Goal: Information Seeking & Learning: Learn about a topic

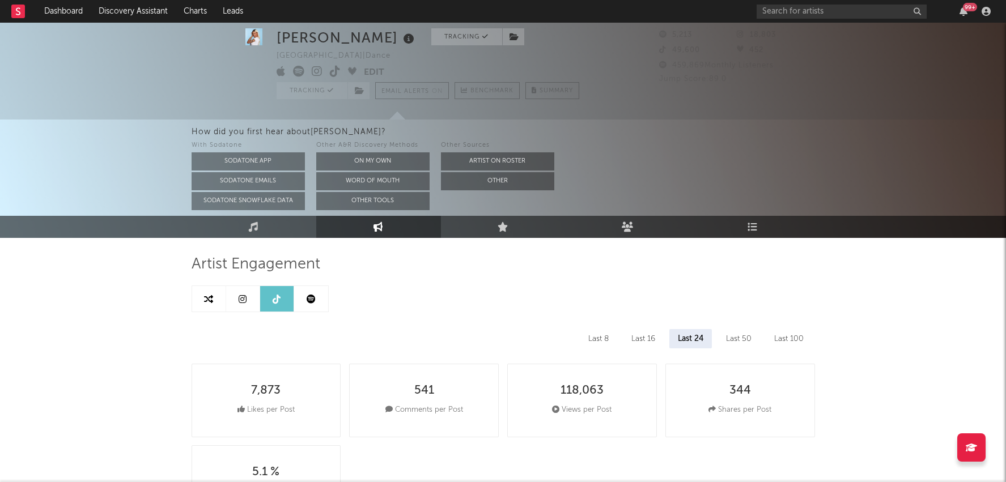
select select "6m"
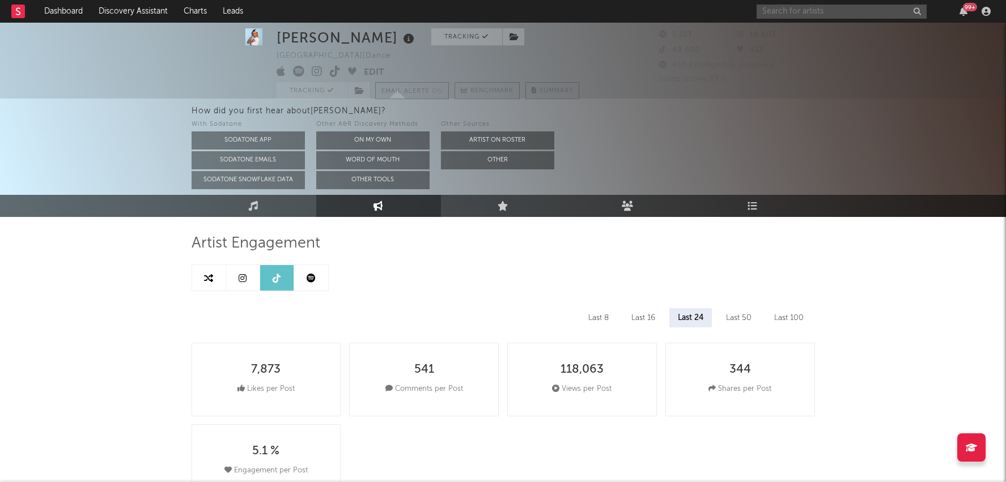
click at [851, 10] on input "text" at bounding box center [841, 12] width 170 height 14
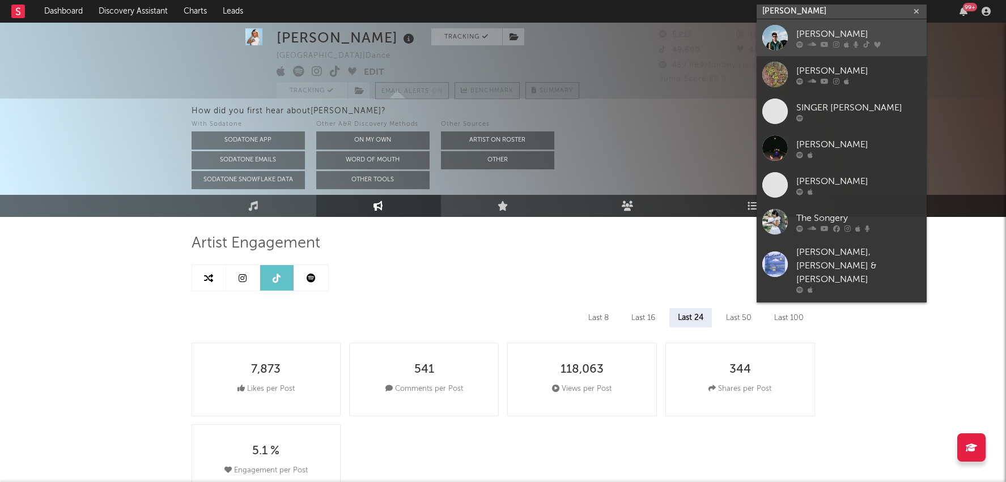
type input "songer"
click at [832, 36] on div "Songer" at bounding box center [858, 34] width 125 height 14
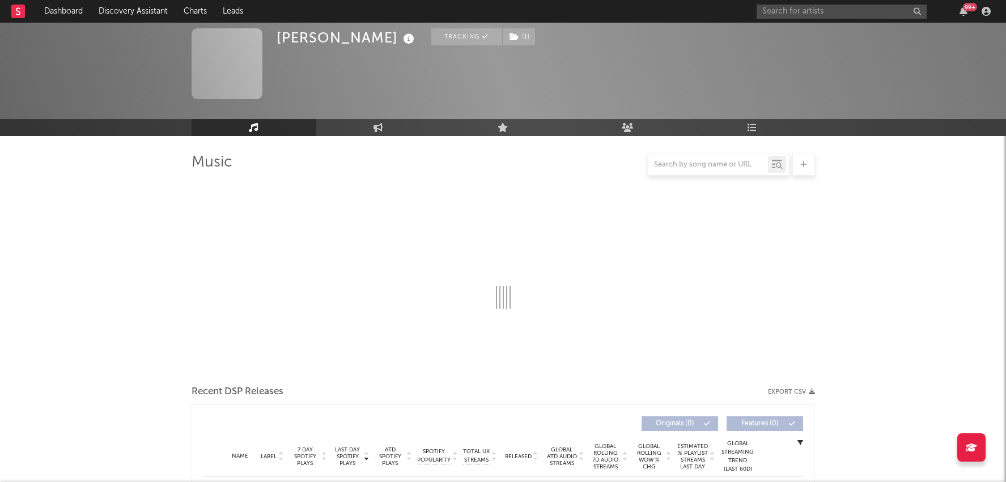
select select "6m"
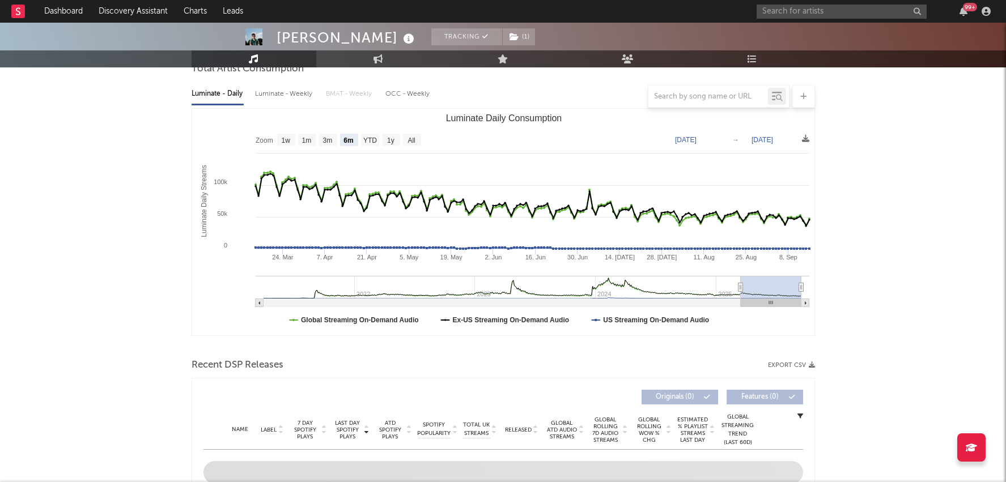
select select "6m"
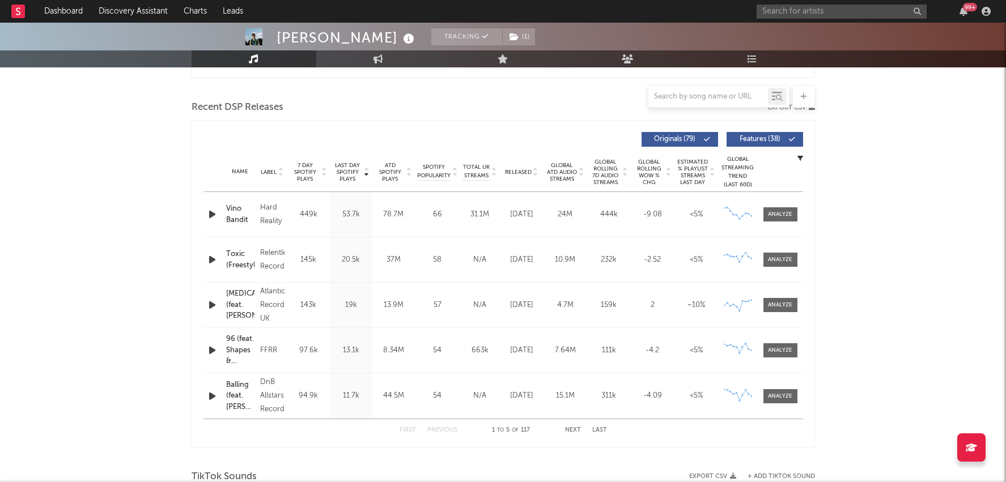
scroll to position [417, 0]
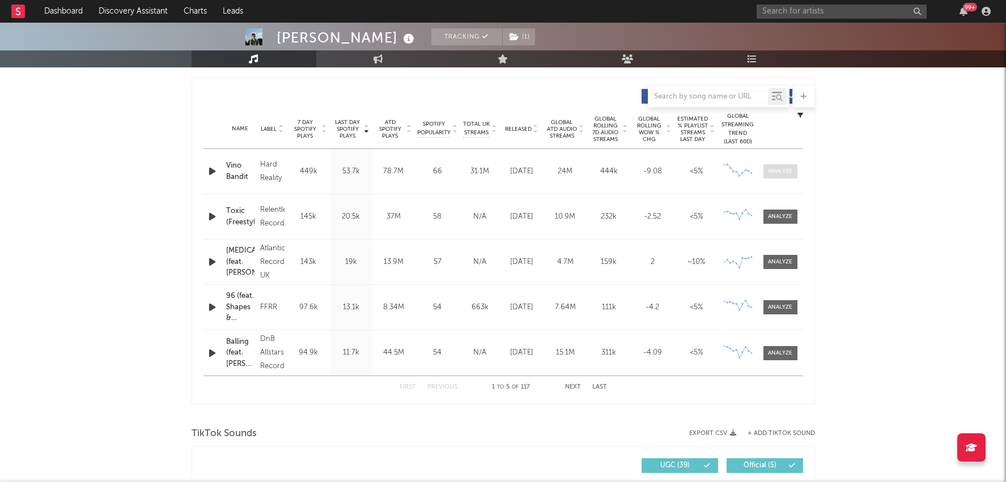
click at [772, 166] on span at bounding box center [780, 171] width 34 height 14
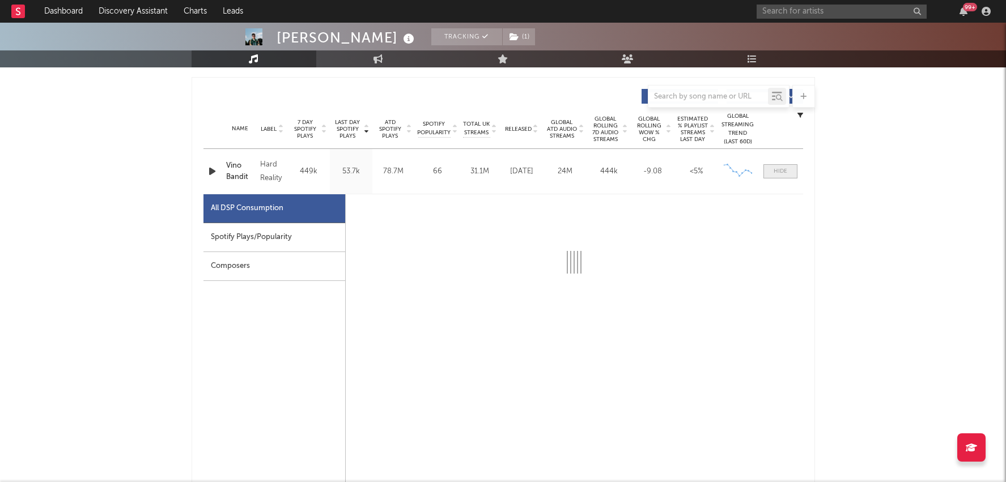
select select "6m"
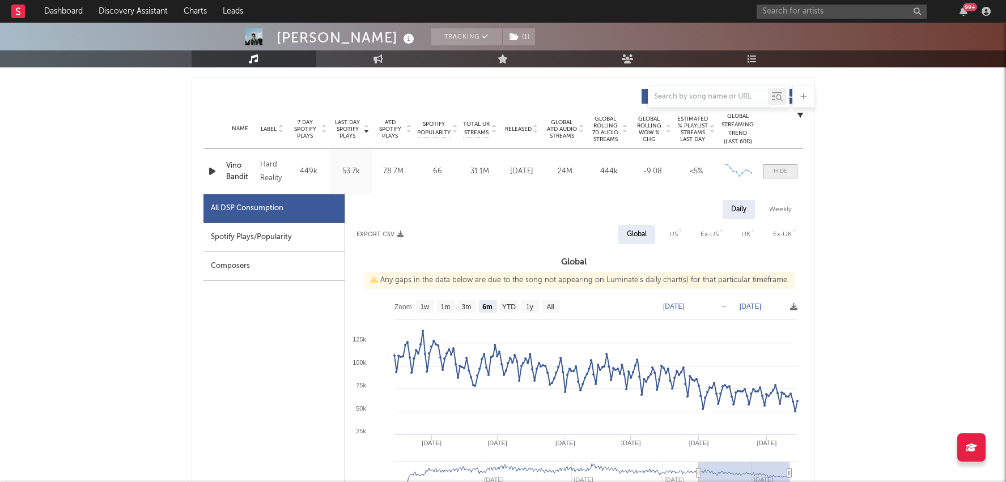
click at [772, 166] on span at bounding box center [780, 171] width 34 height 14
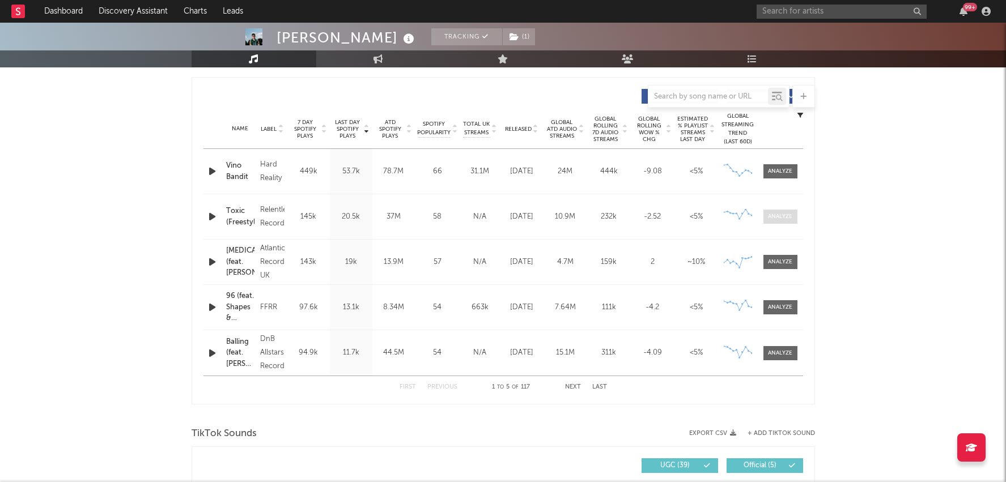
click at [770, 212] on div at bounding box center [780, 216] width 24 height 8
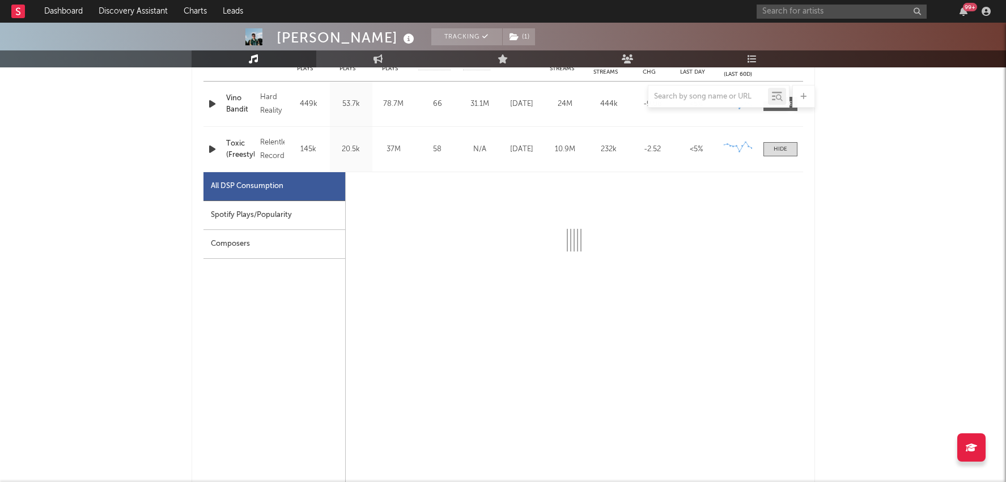
scroll to position [495, 0]
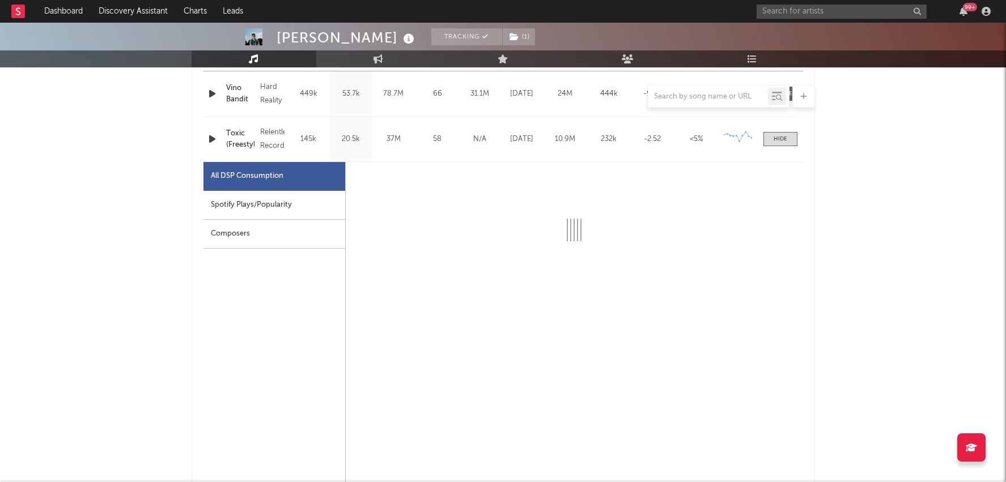
select select "6m"
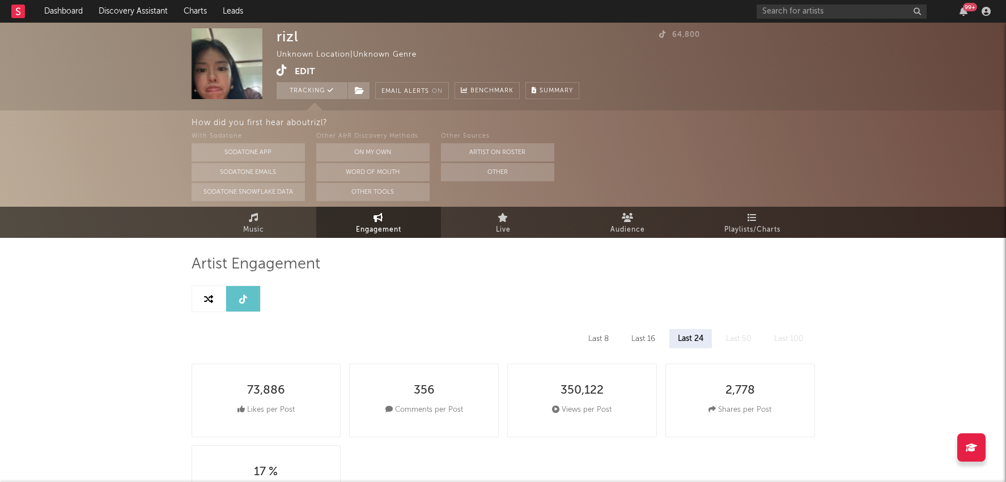
select select "1w"
click at [768, 11] on input "text" at bounding box center [841, 12] width 170 height 14
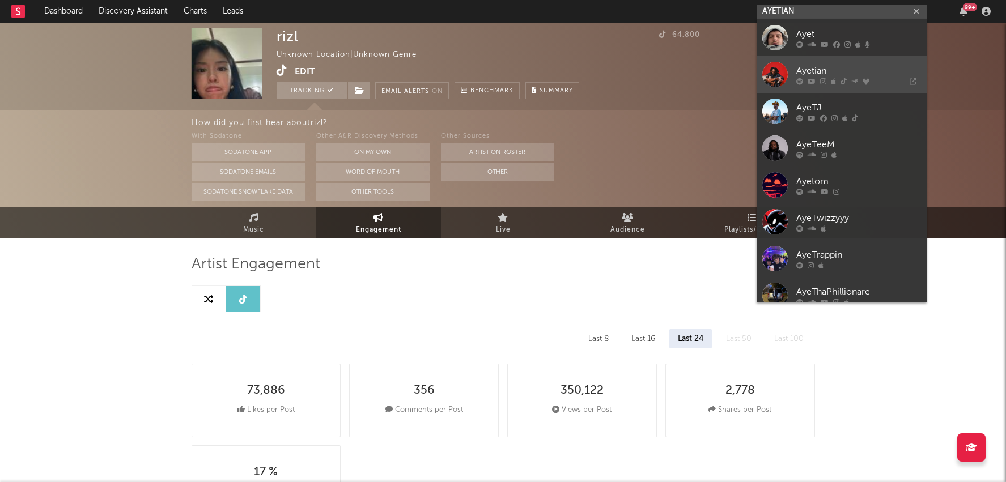
type input "AYETIAN"
click at [812, 81] on icon at bounding box center [811, 81] width 8 height 7
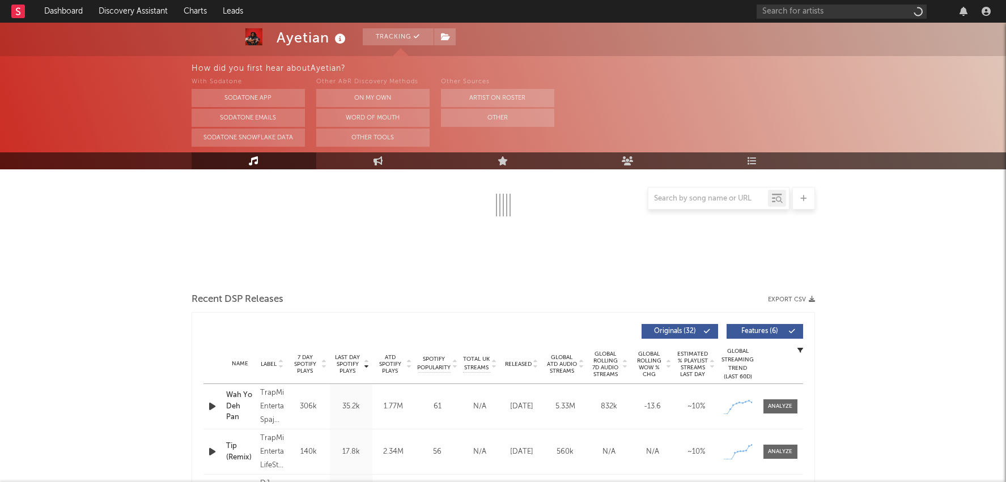
scroll to position [69, 0]
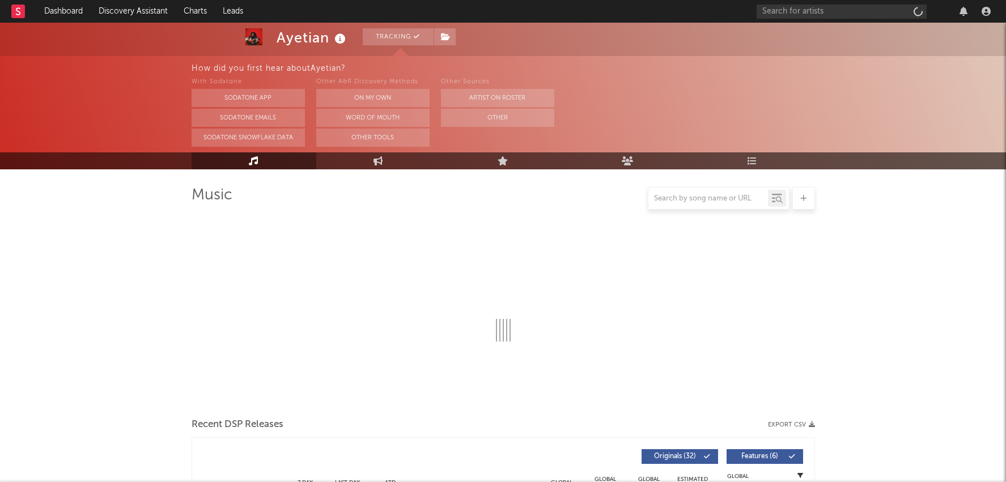
select select "6m"
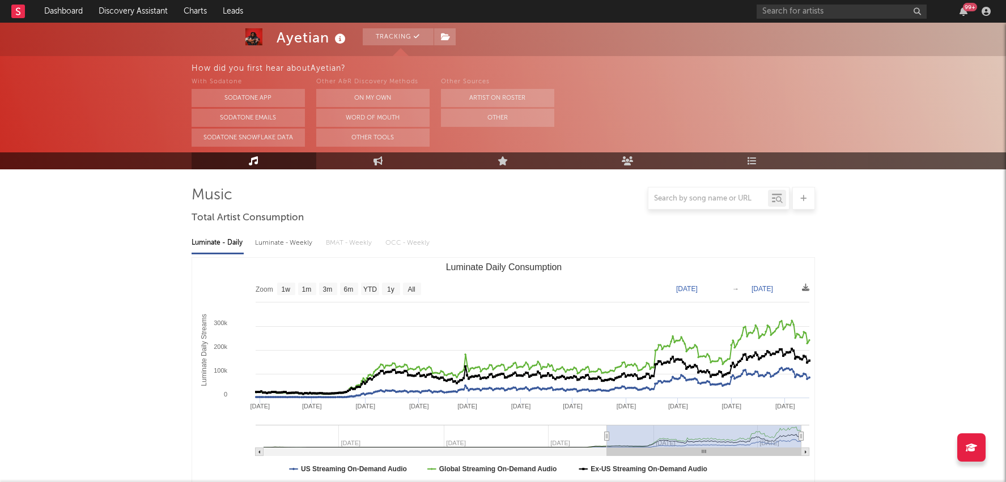
type input "2024-09-19"
select select "1y"
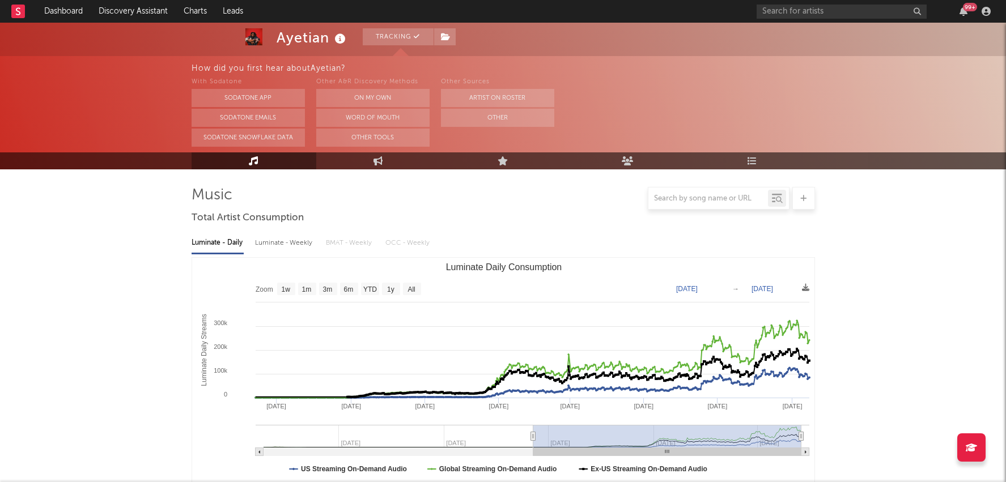
type input "2024-05-09"
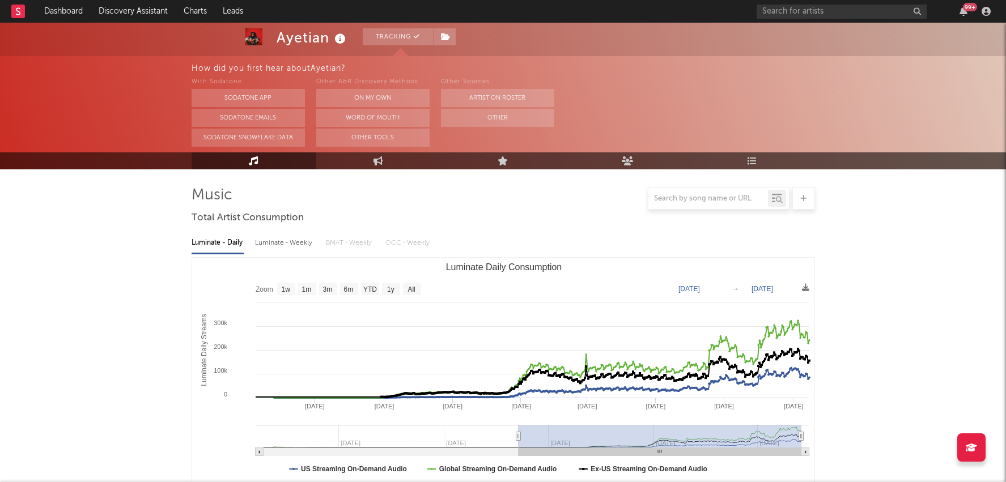
drag, startPoint x: 696, startPoint y: 437, endPoint x: 518, endPoint y: 423, distance: 179.0
click at [518, 423] on icon "Created with Highcharts 10.3.3 Luminate Daily Streams Luminate Daily Consumptio…" at bounding box center [503, 371] width 623 height 227
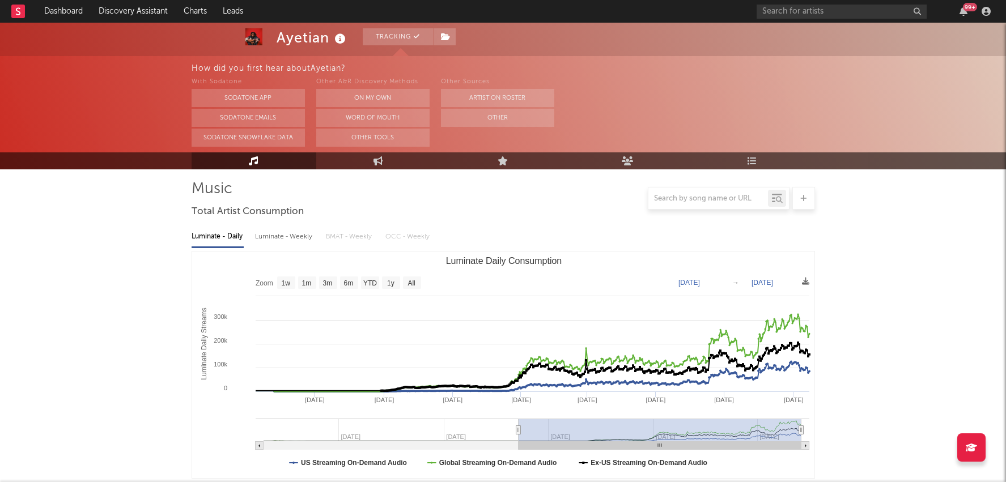
scroll to position [47, 0]
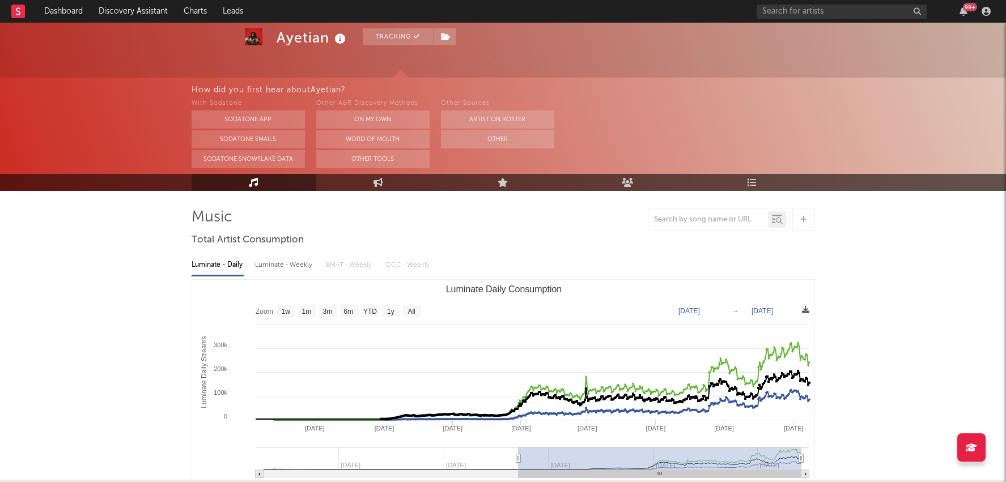
click at [803, 307] on icon at bounding box center [805, 309] width 7 height 7
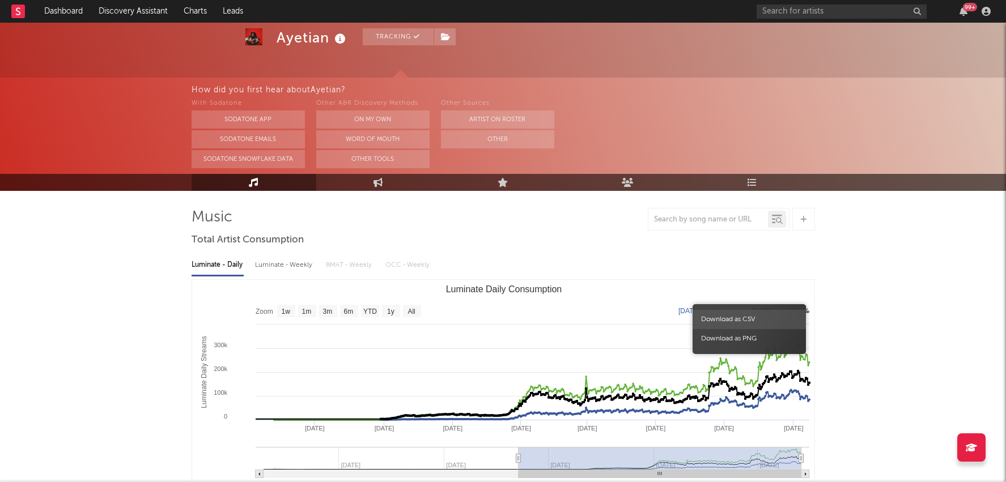
click at [771, 318] on span "Download as CSV" at bounding box center [748, 319] width 113 height 19
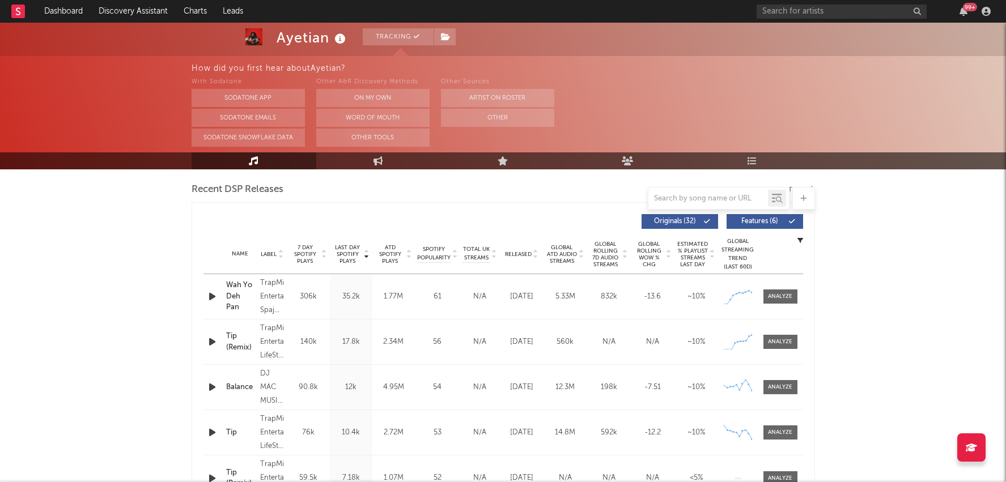
scroll to position [395, 0]
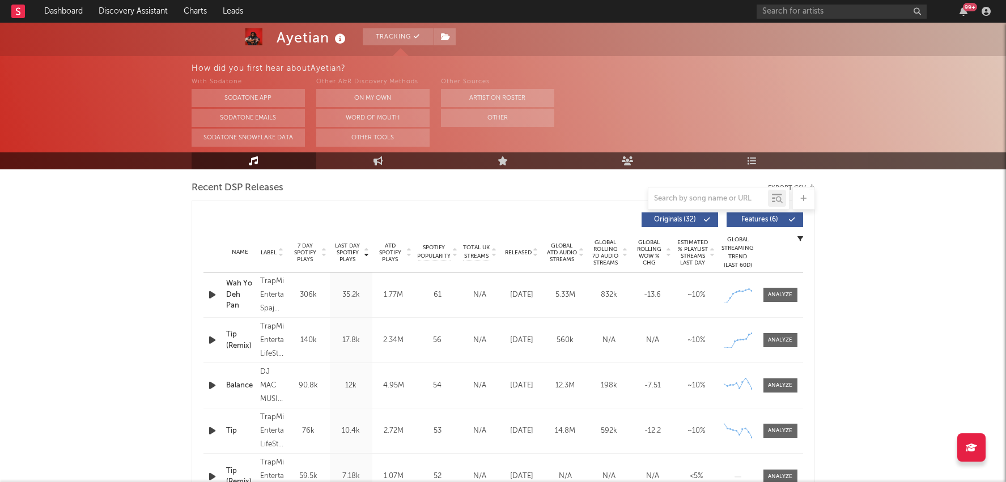
click at [359, 254] on span "Last Day Spotify Plays" at bounding box center [348, 252] width 30 height 20
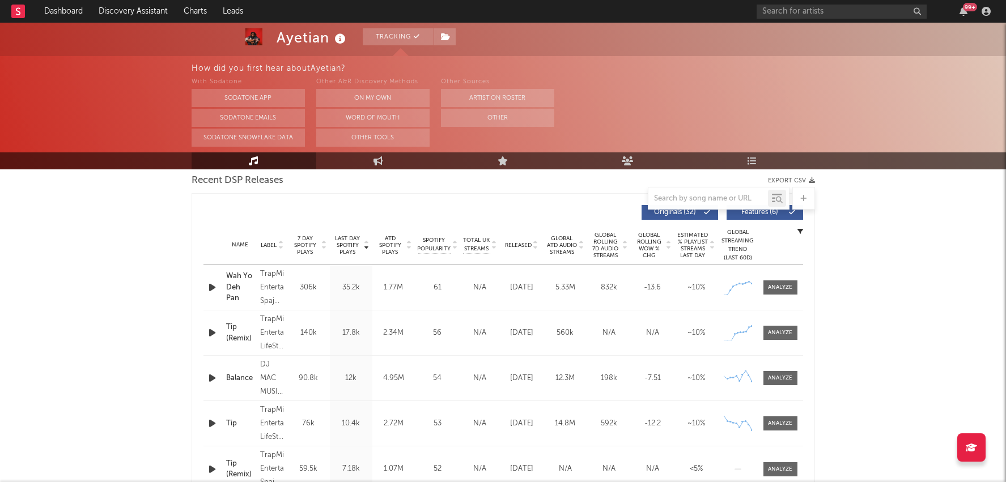
scroll to position [360, 0]
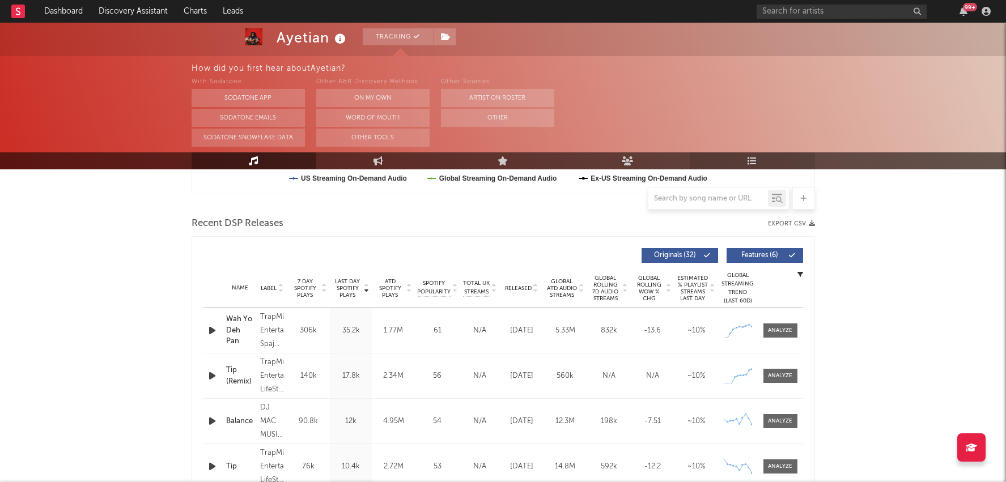
click at [758, 160] on link "Playlists/Charts" at bounding box center [752, 160] width 125 height 17
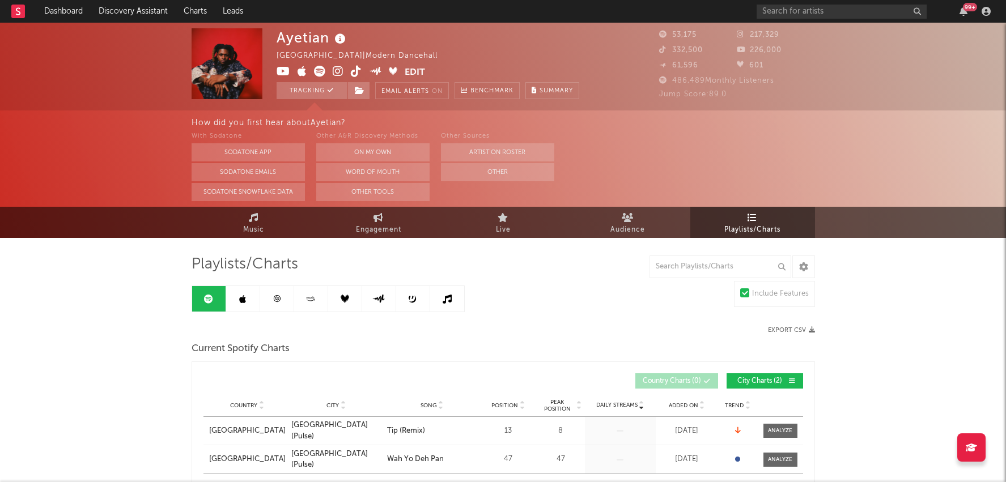
click at [239, 304] on link at bounding box center [243, 298] width 34 height 25
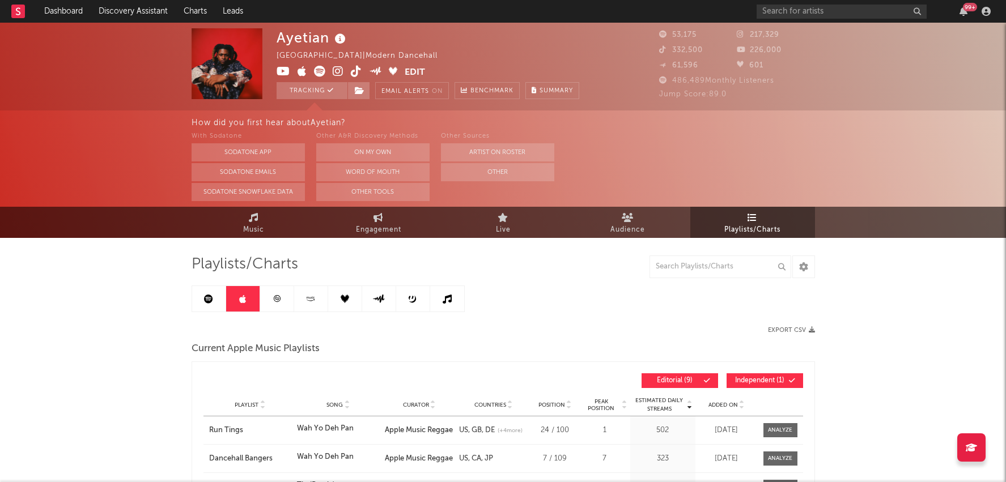
click at [205, 293] on link at bounding box center [209, 298] width 34 height 25
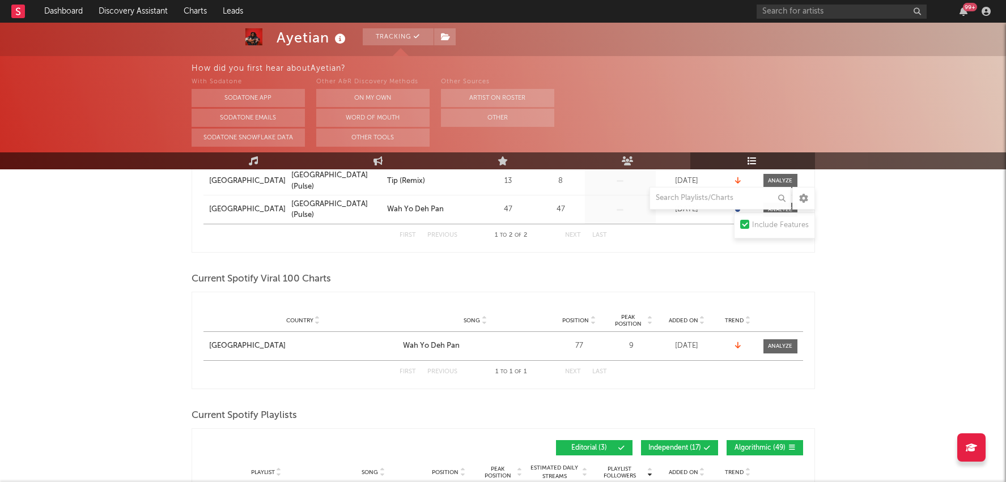
scroll to position [251, 0]
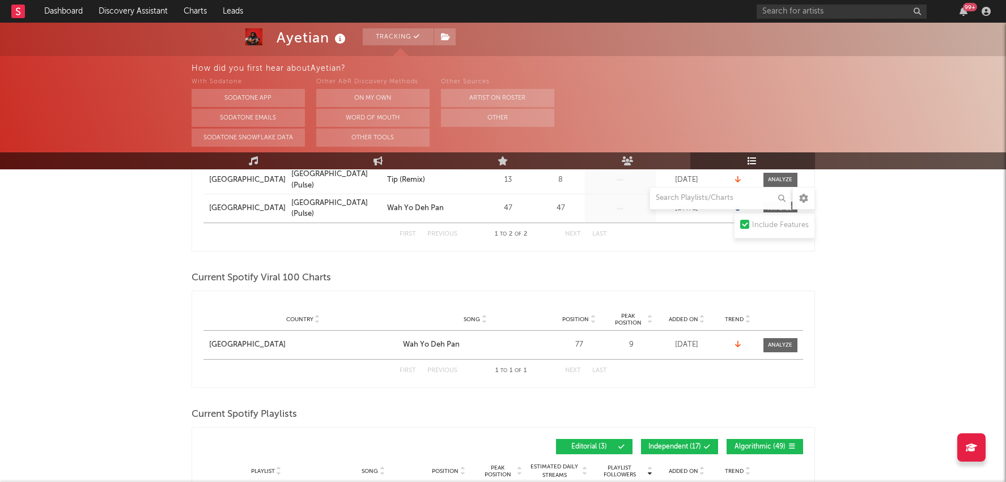
click at [641, 313] on span "Peak Position" at bounding box center [628, 320] width 36 height 14
click at [639, 313] on span "Peak Position" at bounding box center [628, 320] width 36 height 14
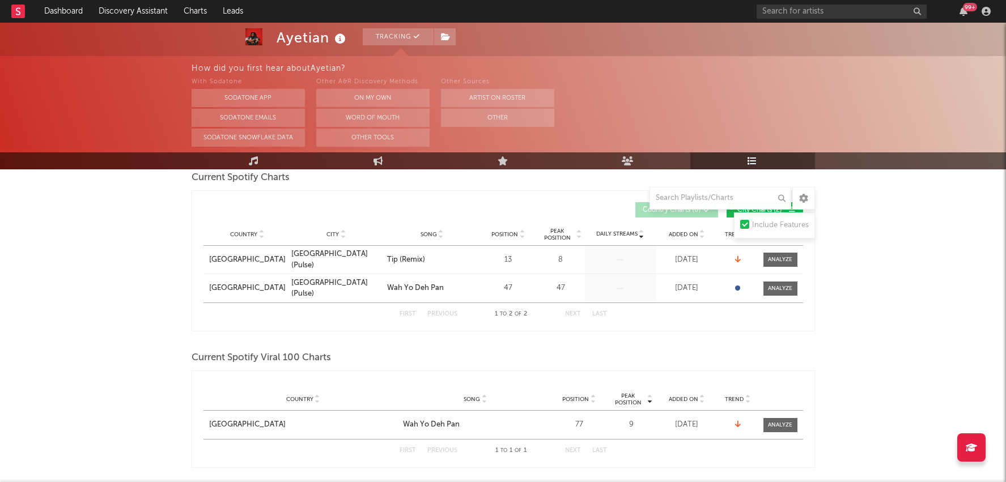
scroll to position [168, 0]
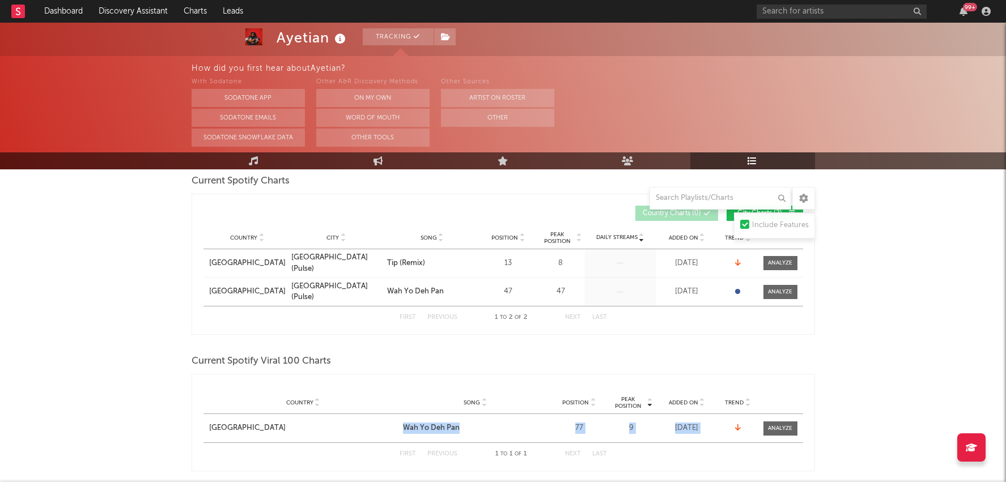
drag, startPoint x: 372, startPoint y: 445, endPoint x: 425, endPoint y: 416, distance: 61.1
click at [425, 416] on div "Peak Position Country Song Position Peak Position Added On Trend Position Follo…" at bounding box center [502, 422] width 599 height 85
click at [437, 380] on div "Peak Position Country Song Position Peak Position Added On Trend Position Follo…" at bounding box center [502, 385] width 599 height 11
drag, startPoint x: 394, startPoint y: 415, endPoint x: 444, endPoint y: 431, distance: 52.1
click at [444, 431] on div "Country United Kingdom City Song Wah Yo Deh Pan Position 77 Peak Position 9 Est…" at bounding box center [502, 428] width 599 height 28
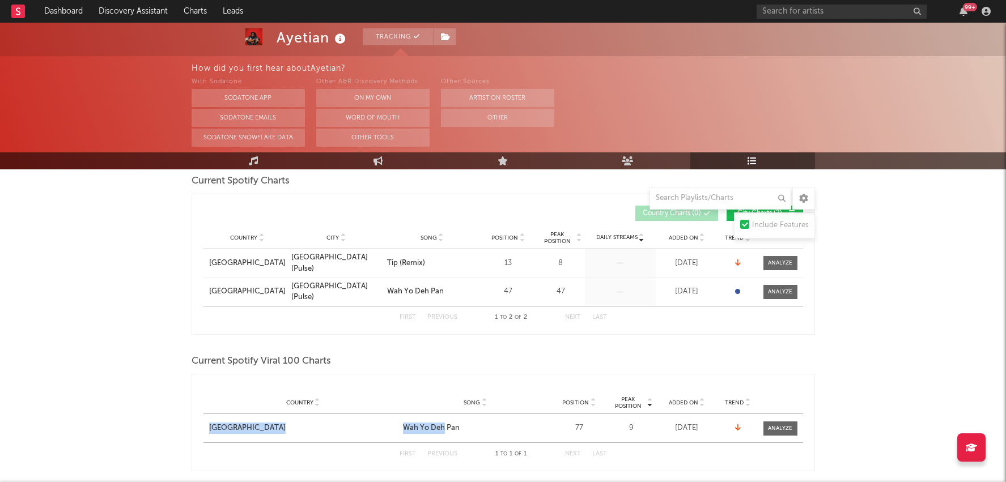
click at [541, 355] on div "Current Spotify Viral 100 Charts" at bounding box center [502, 361] width 623 height 19
drag, startPoint x: 523, startPoint y: 443, endPoint x: 409, endPoint y: 423, distance: 115.7
click at [408, 422] on div "Peak Position Country Song Position Peak Position Added On Trend Position Follo…" at bounding box center [502, 422] width 599 height 85
click at [392, 434] on div "Country United Kingdom City Song Wah Yo Deh Pan Position 77 Peak Position 9 Est…" at bounding box center [502, 428] width 599 height 28
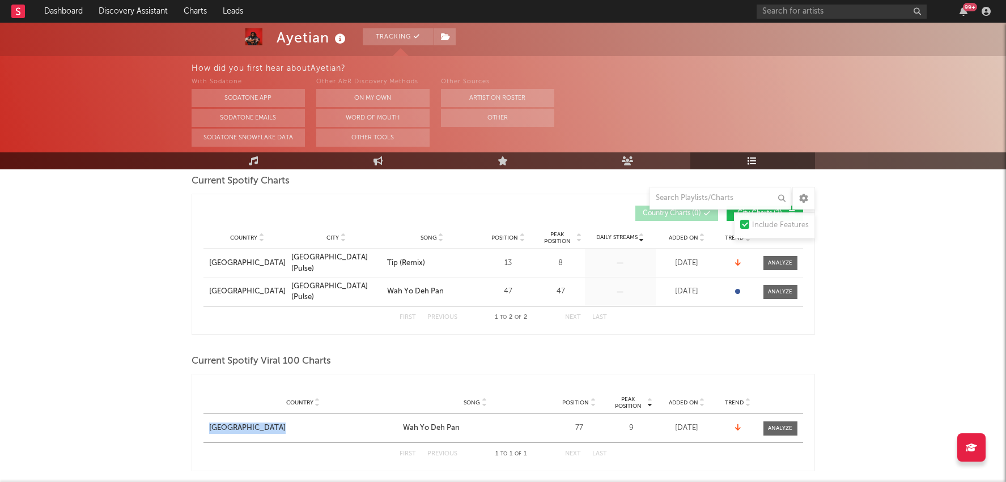
click at [392, 434] on div "Country United Kingdom City Song Wah Yo Deh Pan Position 77 Peak Position 9 Est…" at bounding box center [502, 428] width 599 height 28
click at [398, 424] on div "Country United Kingdom" at bounding box center [301, 428] width 197 height 11
click at [476, 427] on div "Wah Yo Deh Pan" at bounding box center [475, 428] width 145 height 11
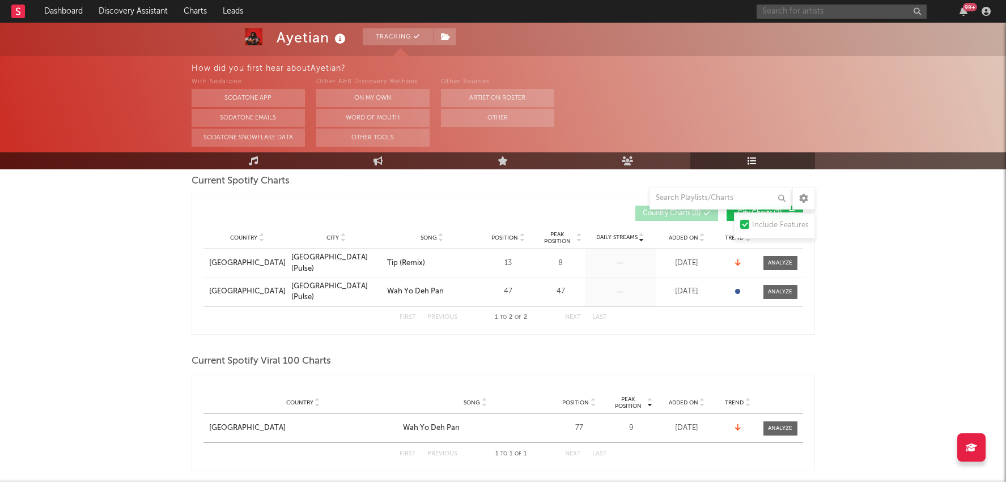
click at [831, 9] on input "text" at bounding box center [841, 12] width 170 height 14
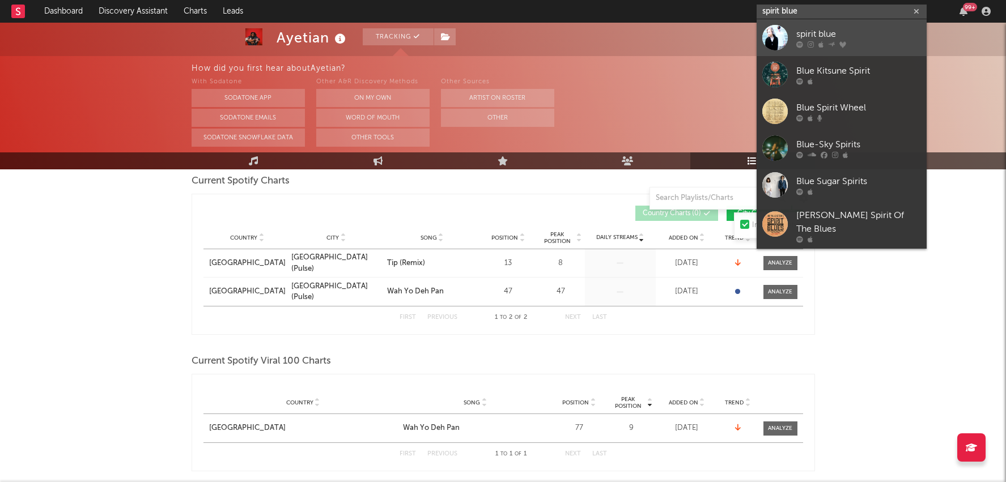
type input "spirit blue"
click at [828, 40] on icon at bounding box center [831, 43] width 7 height 7
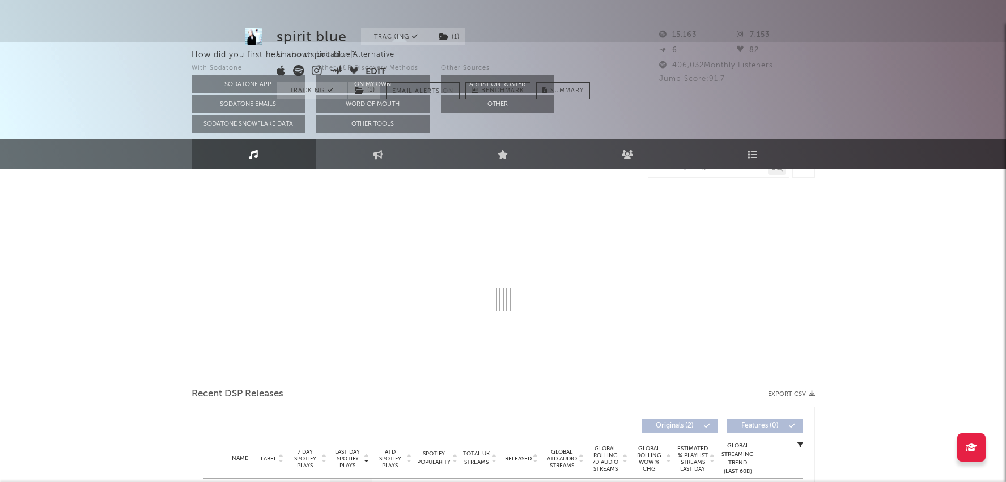
select select "6m"
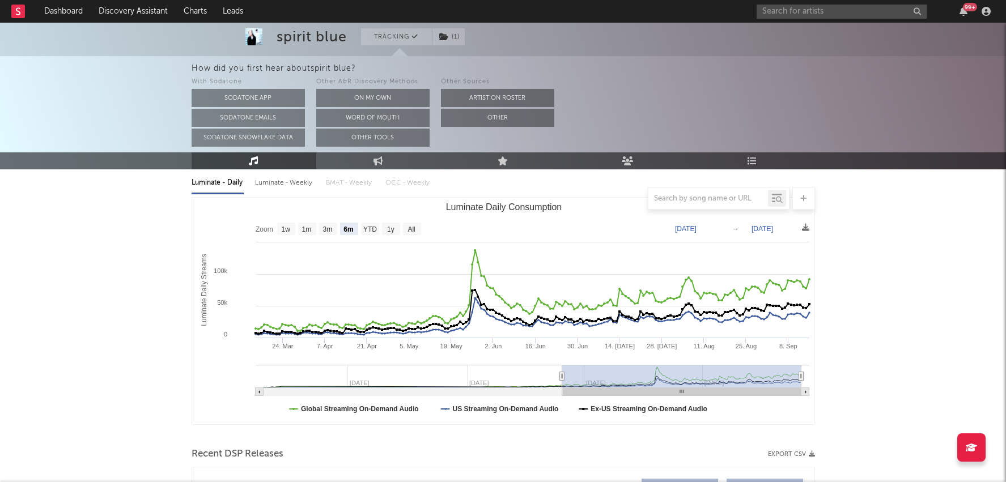
scroll to position [130, 0]
select select "6m"
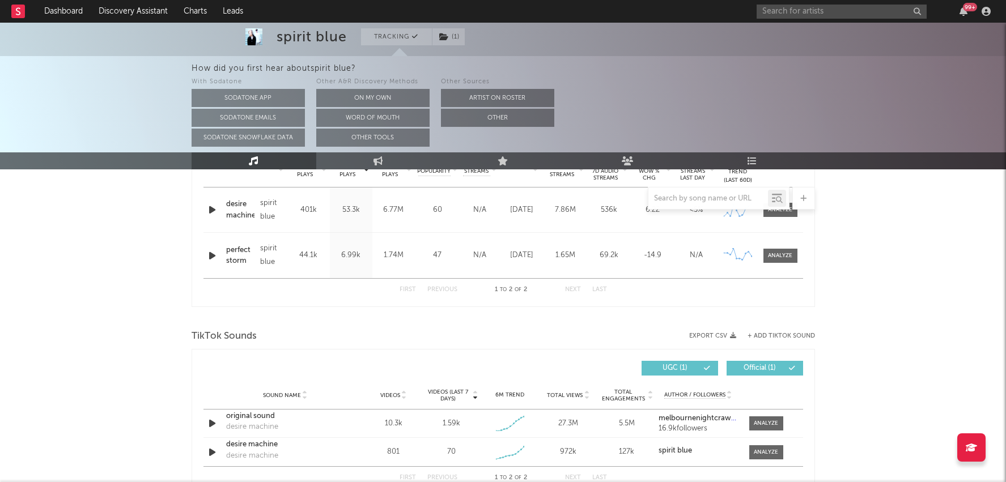
scroll to position [556, 0]
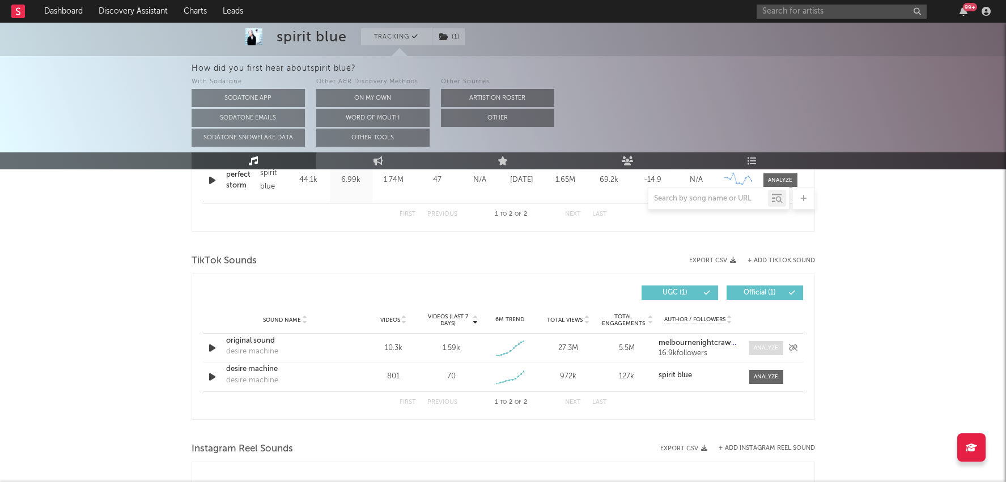
click at [764, 344] on div at bounding box center [765, 348] width 24 height 8
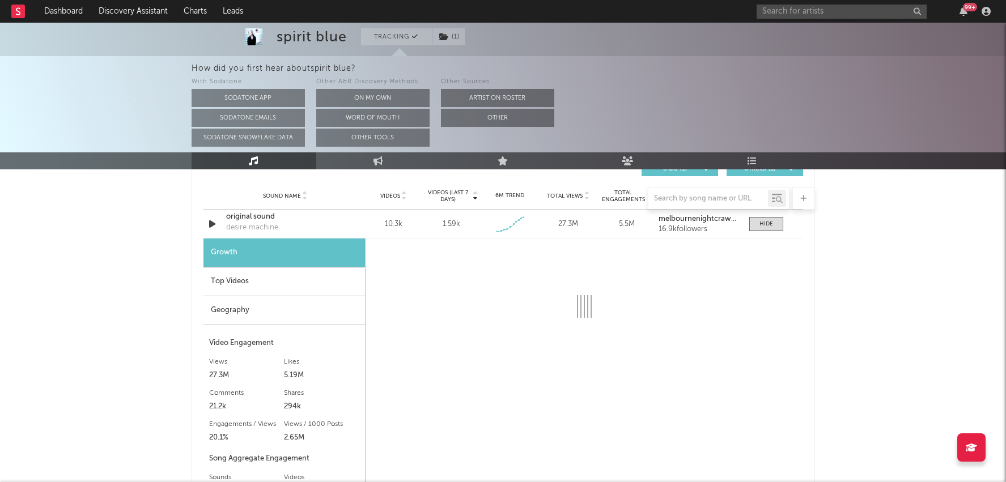
select select "1w"
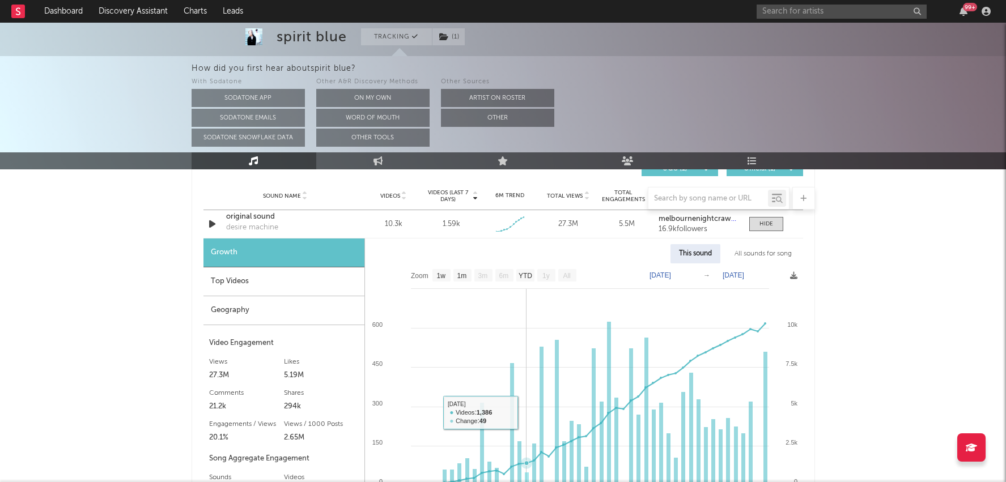
scroll to position [697, 0]
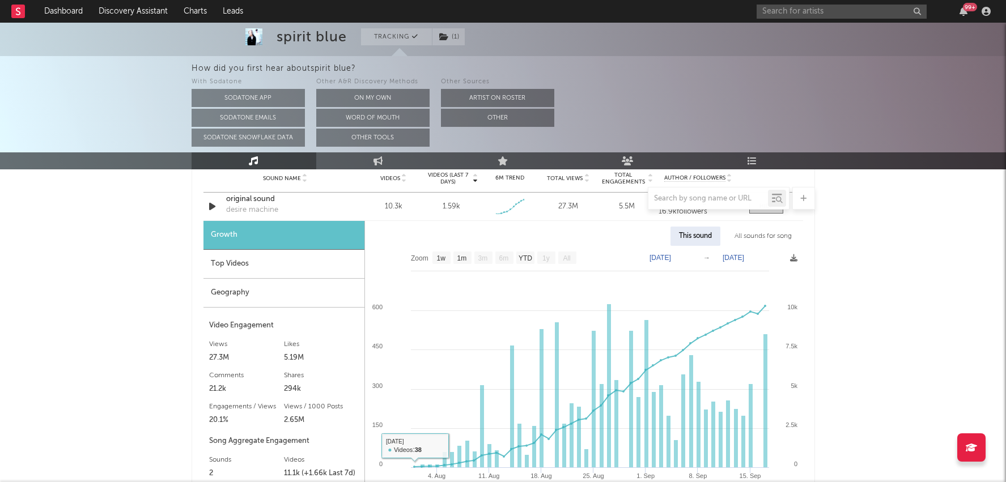
click at [301, 250] on div "Top Videos" at bounding box center [283, 264] width 161 height 29
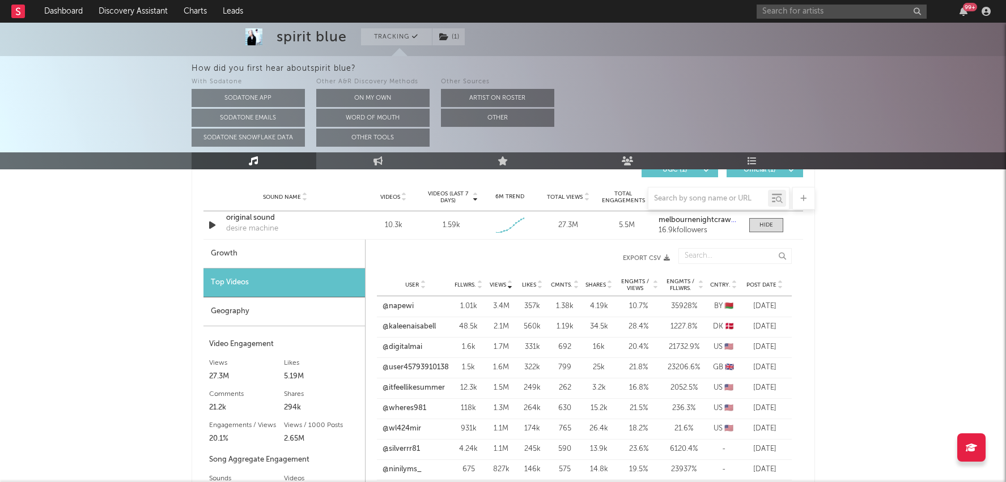
scroll to position [673, 0]
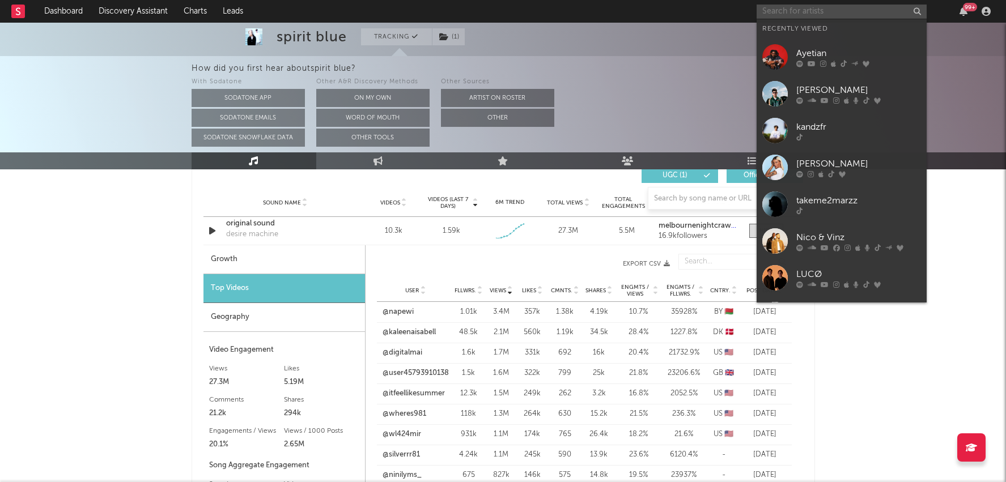
click at [803, 11] on input "text" at bounding box center [841, 12] width 170 height 14
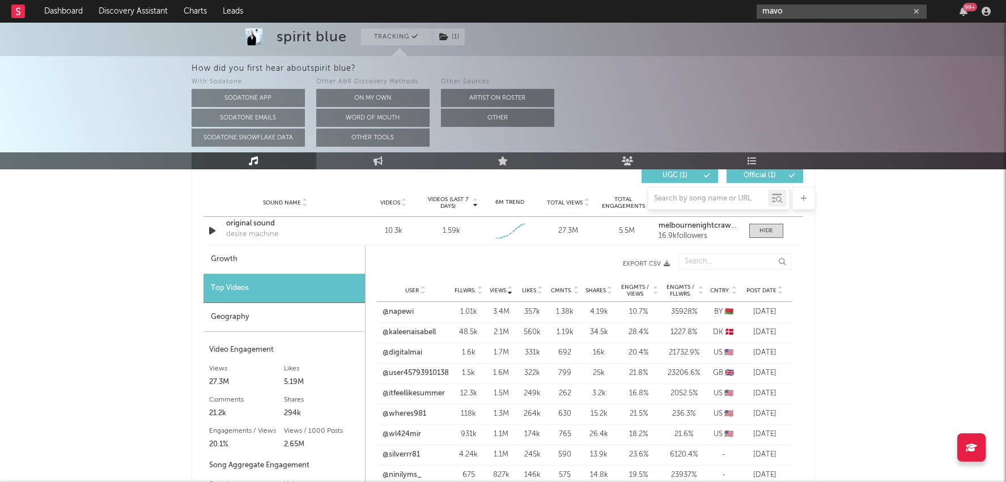
click at [808, 7] on input "mavo" at bounding box center [841, 12] width 170 height 14
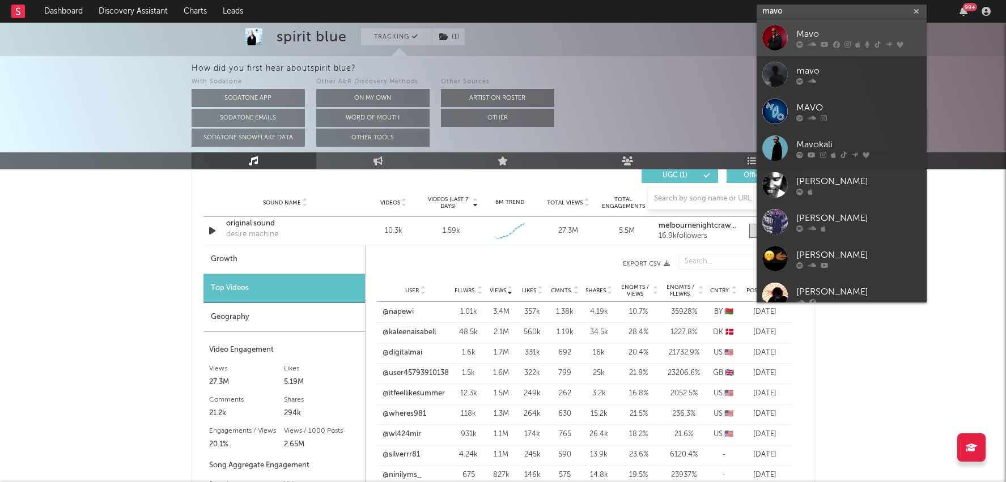
type input "mavo"
click at [807, 44] on icon at bounding box center [811, 44] width 8 height 7
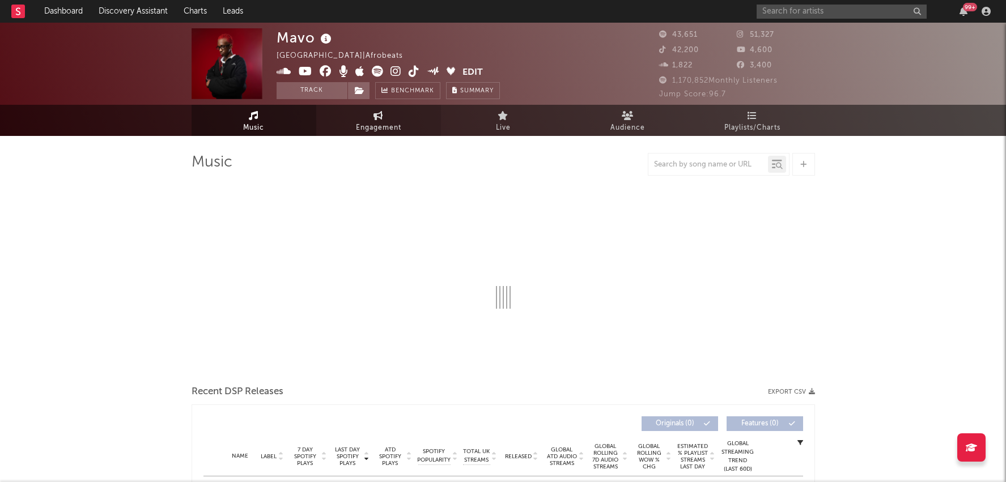
select select "1w"
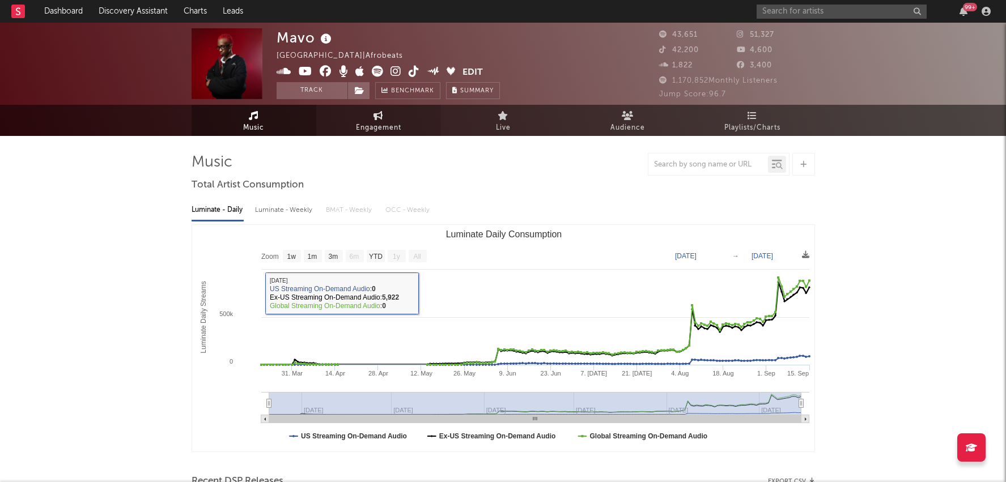
click at [384, 127] on span "Engagement" at bounding box center [378, 128] width 45 height 14
select select "1w"
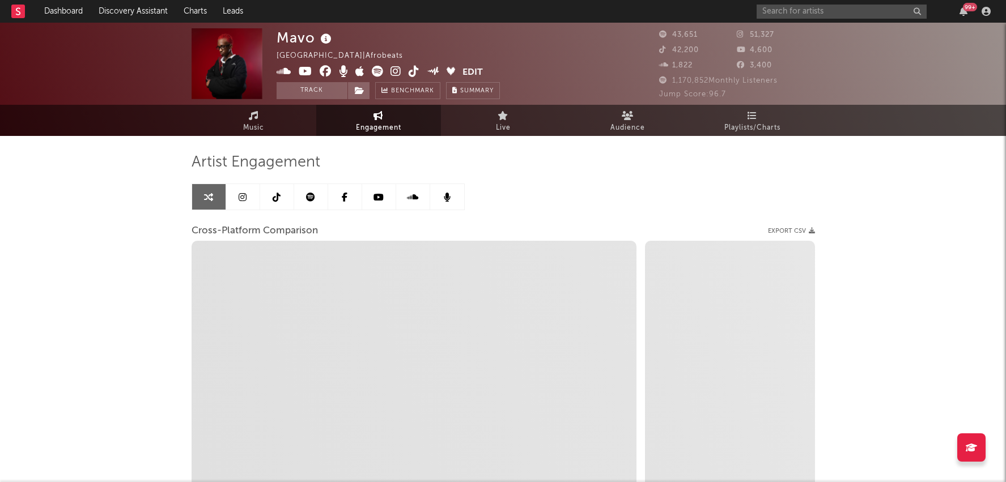
click at [331, 102] on div "Mavo Nigeria | Afrobeats Edit Track Benchmark Summary 43,651 51,327 42,200 4,60…" at bounding box center [503, 64] width 1006 height 82
click at [329, 91] on button "Track" at bounding box center [311, 90] width 71 height 17
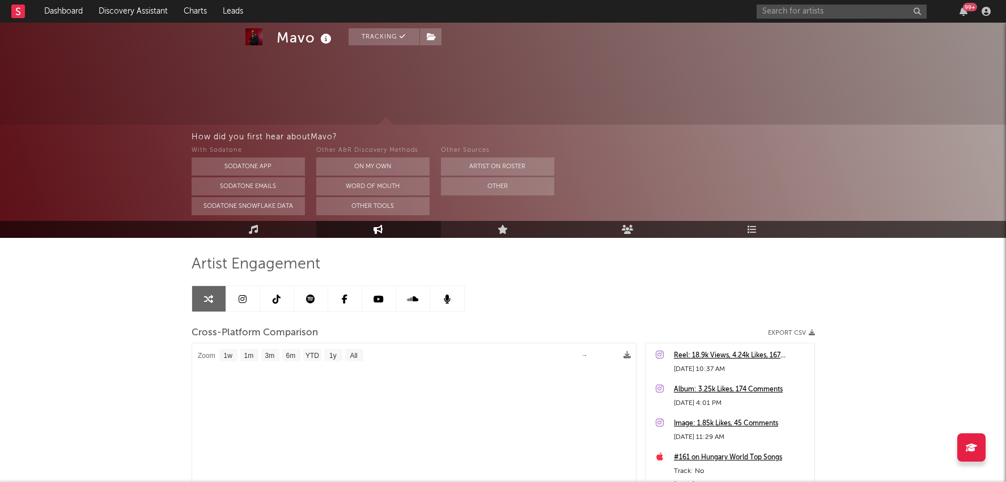
scroll to position [96, 0]
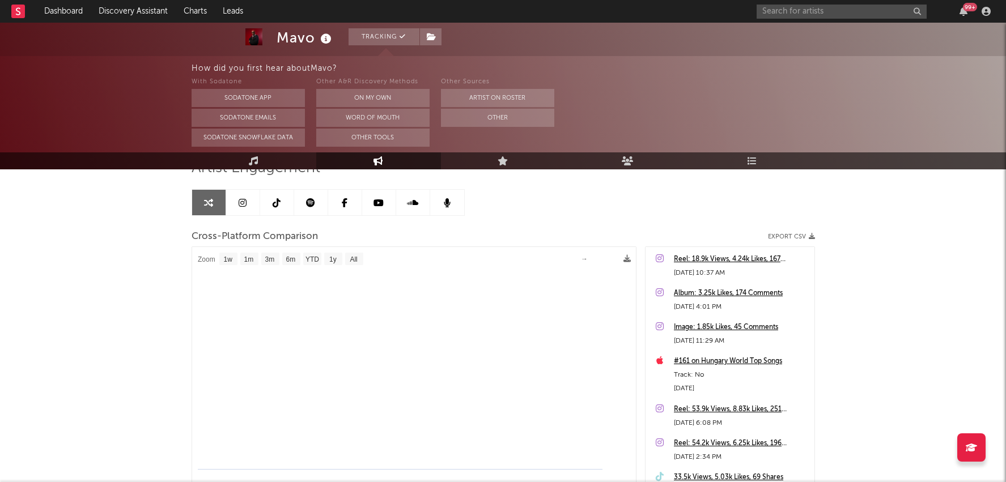
select select "1m"
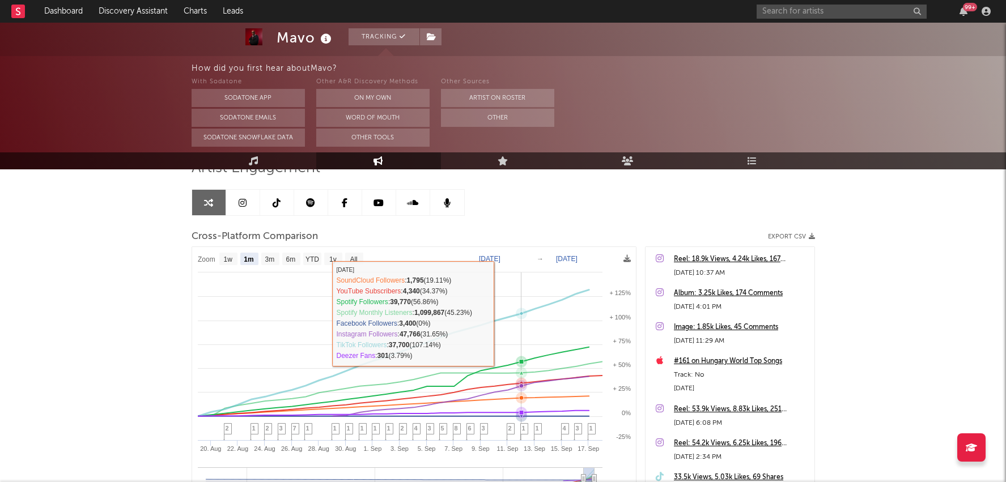
select select "1m"
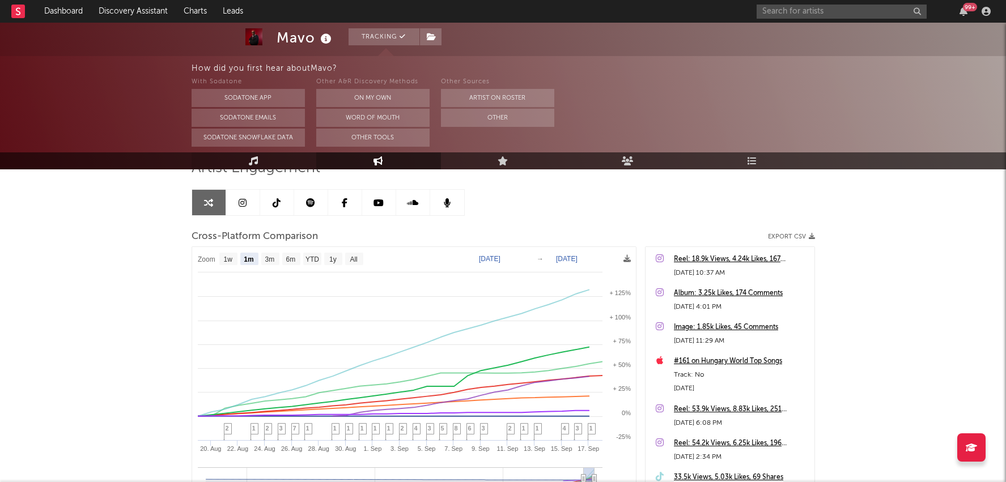
click at [270, 164] on link "Music" at bounding box center [253, 160] width 125 height 17
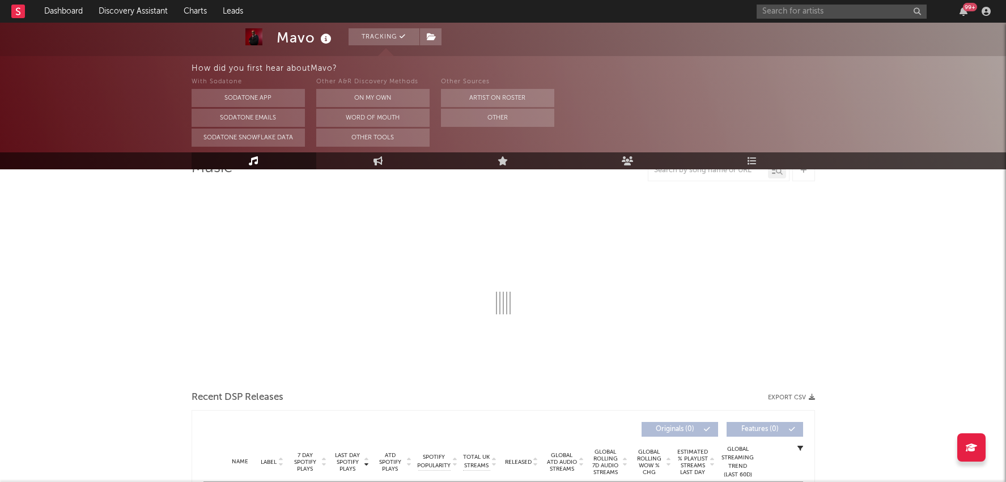
select select "1w"
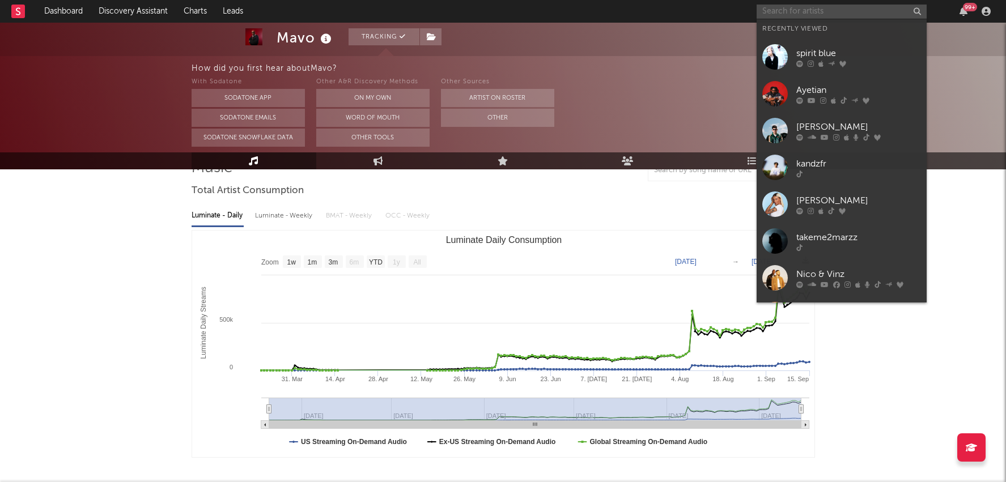
click at [838, 5] on input "text" at bounding box center [841, 12] width 170 height 14
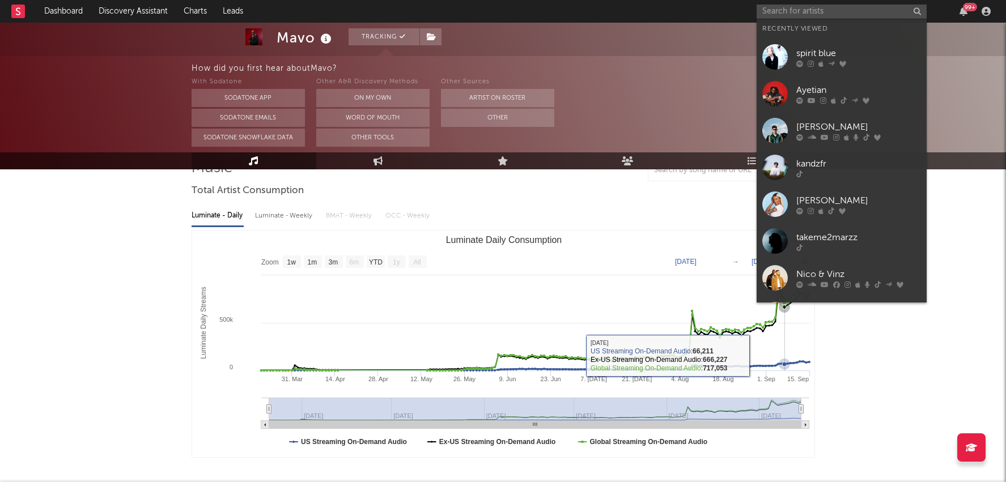
click at [788, 346] on rect "Luminate Daily Consumption" at bounding box center [503, 344] width 623 height 227
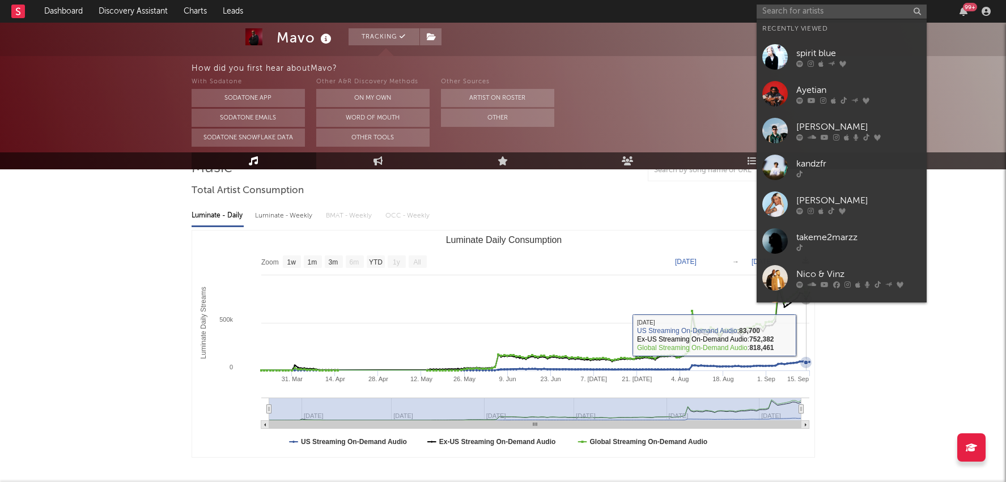
click at [806, 334] on rect "Luminate Daily Consumption" at bounding box center [503, 344] width 623 height 227
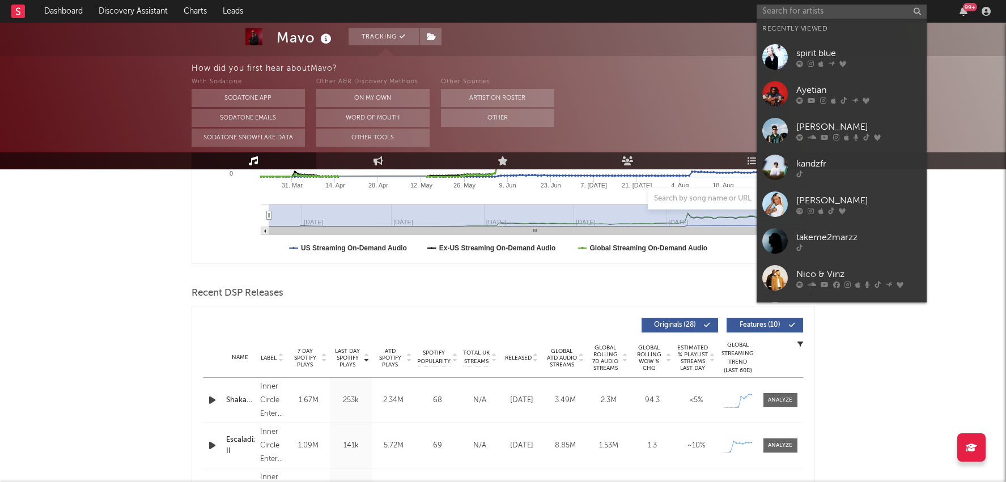
scroll to position [291, 0]
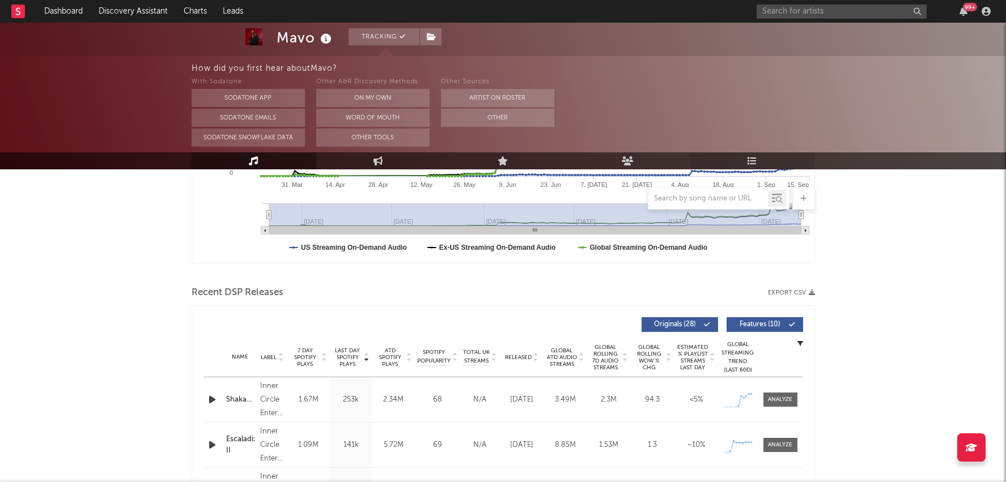
click at [745, 161] on link "Playlists/Charts" at bounding box center [752, 160] width 125 height 17
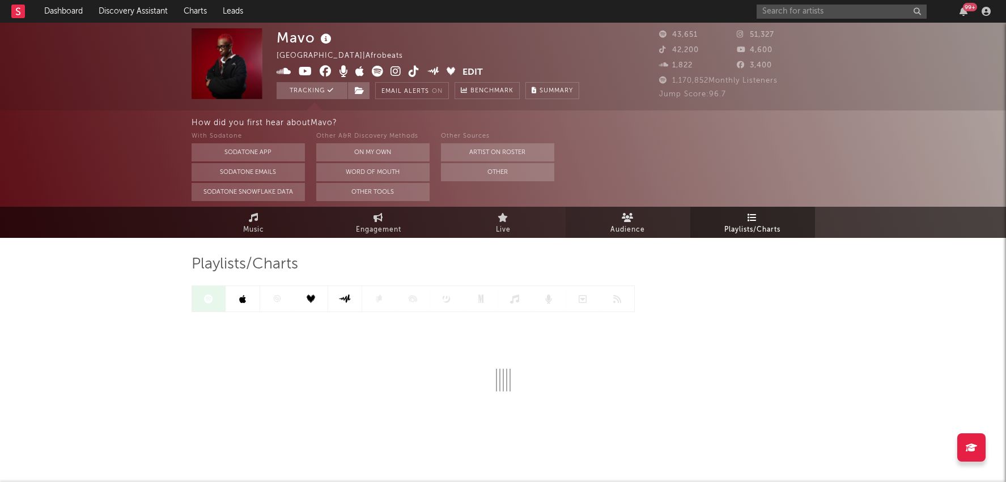
scroll to position [16, 0]
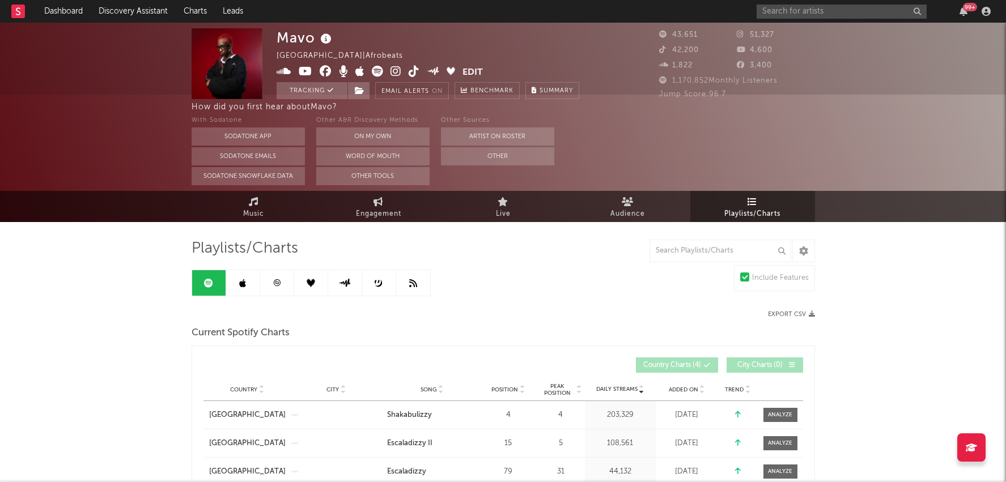
click at [242, 288] on link at bounding box center [243, 282] width 34 height 25
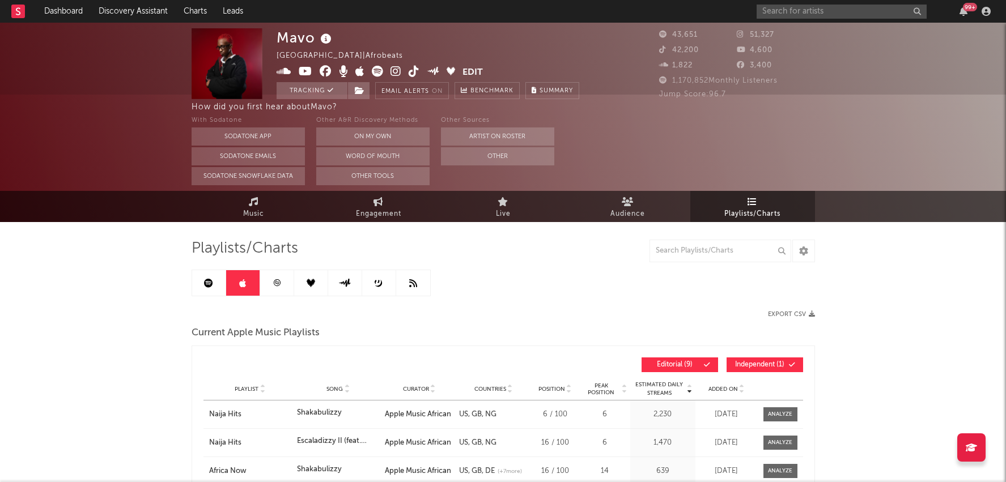
click at [210, 280] on icon at bounding box center [208, 283] width 9 height 9
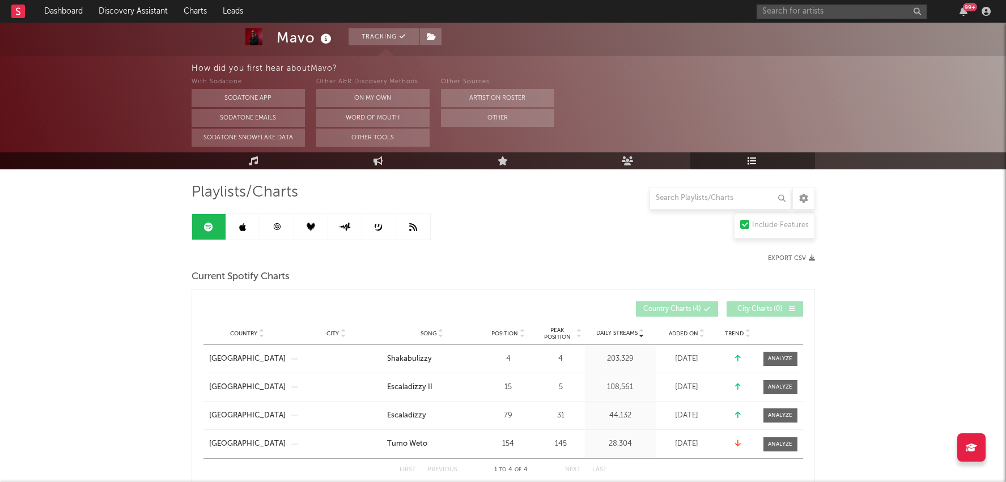
scroll to position [84, 0]
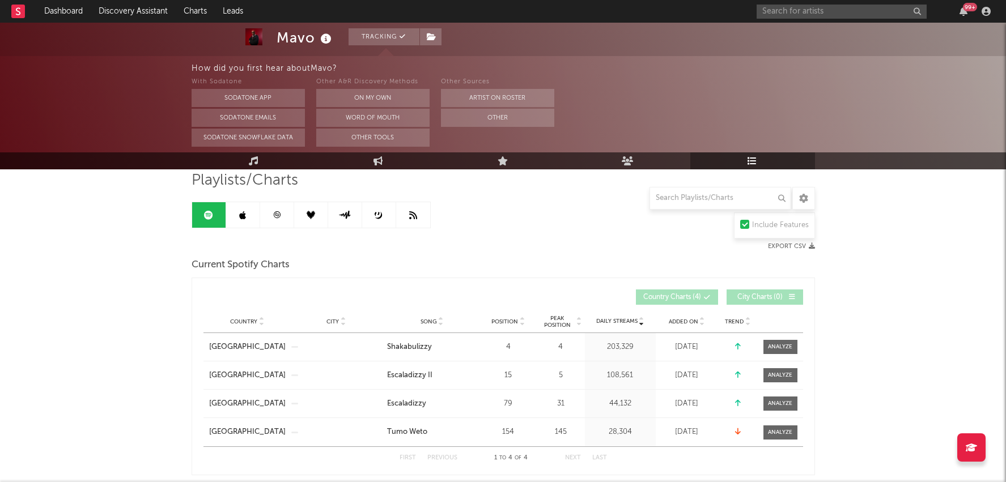
click at [248, 208] on link at bounding box center [243, 214] width 34 height 25
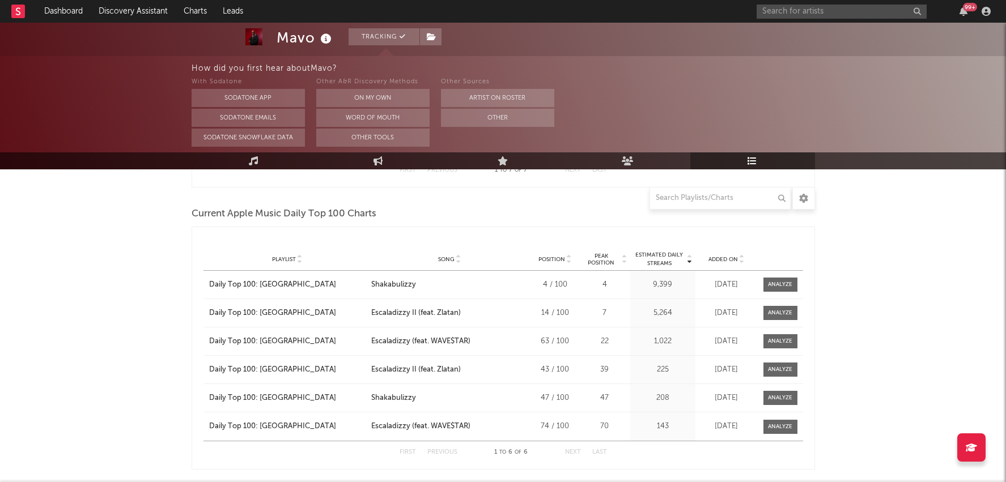
scroll to position [859, 0]
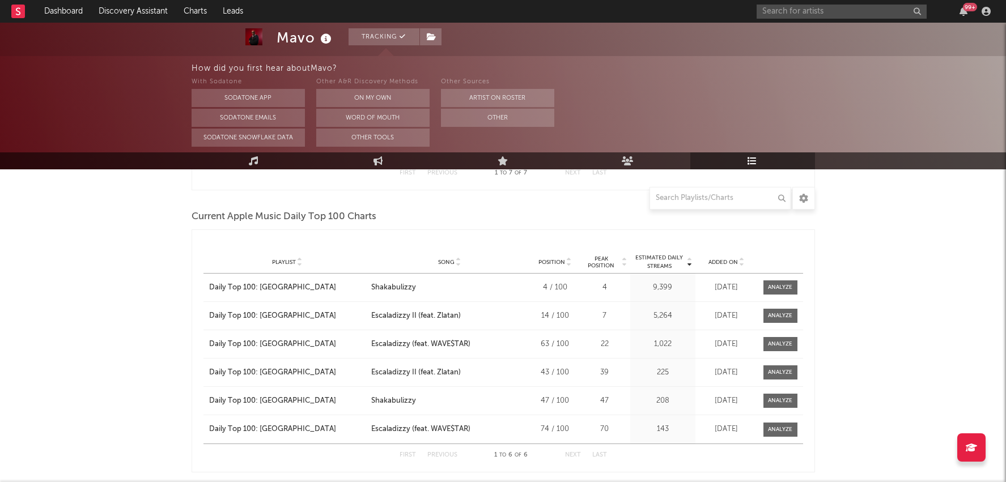
click at [472, 218] on div "Current Apple Music Daily Top 100 Charts" at bounding box center [502, 216] width 623 height 19
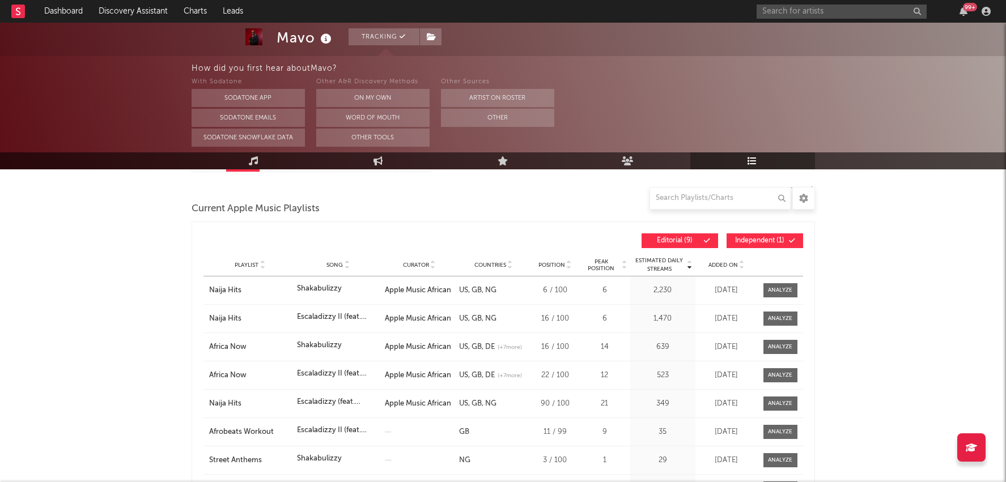
scroll to position [0, 0]
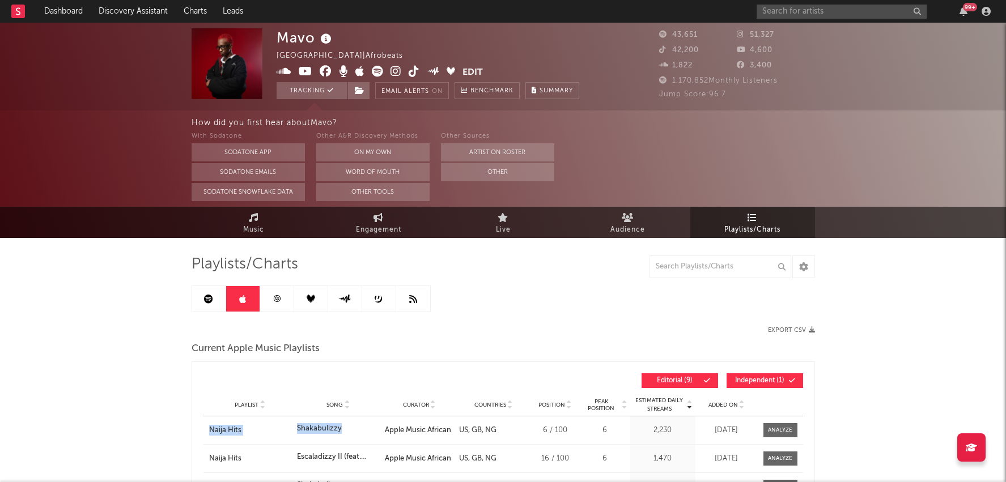
drag, startPoint x: 279, startPoint y: 417, endPoint x: 342, endPoint y: 434, distance: 65.1
click at [342, 434] on div "Playlist Naija Hits Song Shakabulizzy Curator Apple Music African Genre Countri…" at bounding box center [502, 430] width 599 height 28
copy div "Naija Hits Song Shakabulizzy"
click at [278, 300] on icon at bounding box center [276, 299] width 8 height 8
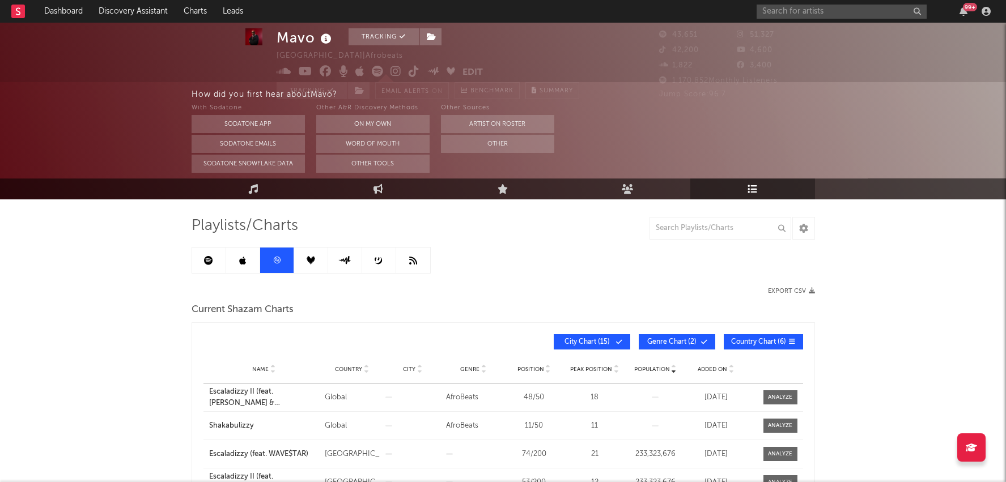
scroll to position [44, 0]
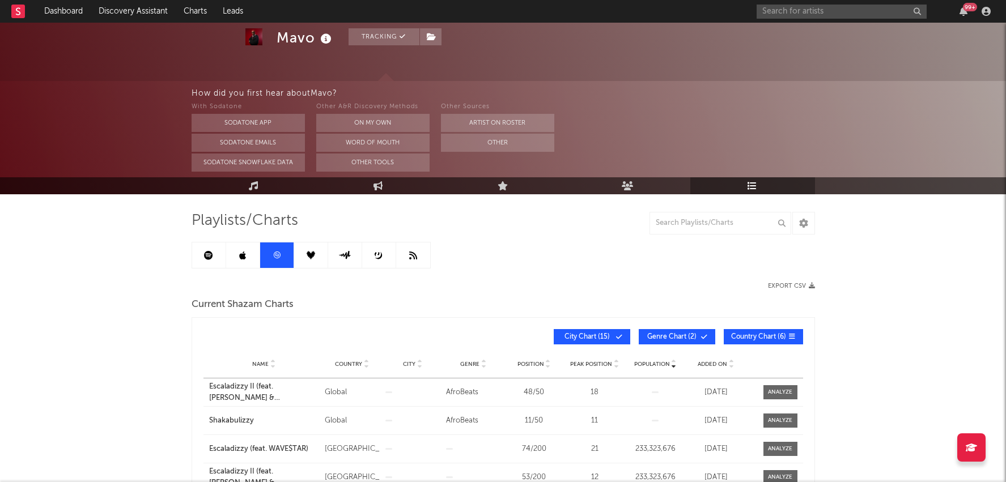
click at [310, 254] on icon at bounding box center [310, 255] width 8 height 8
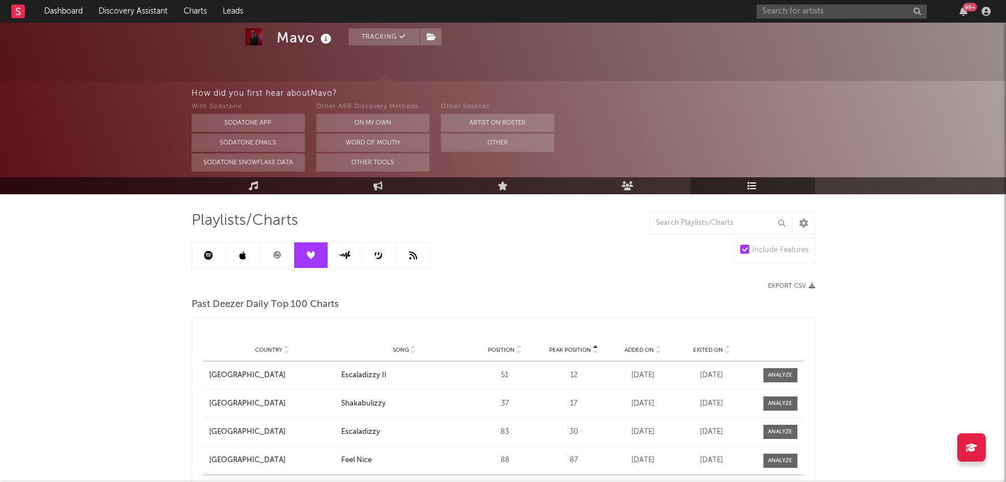
click at [342, 251] on icon at bounding box center [344, 255] width 13 height 8
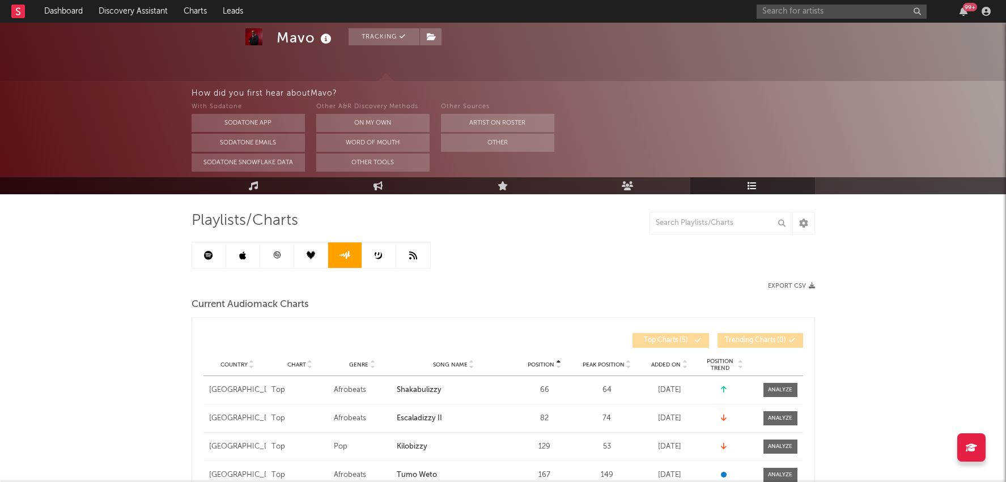
click at [368, 257] on link at bounding box center [379, 254] width 34 height 25
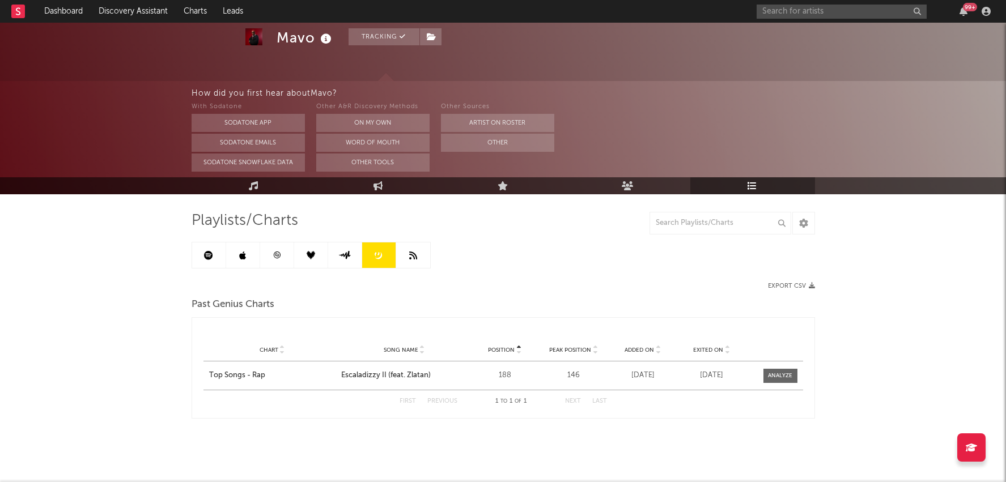
click at [422, 255] on link at bounding box center [413, 254] width 34 height 25
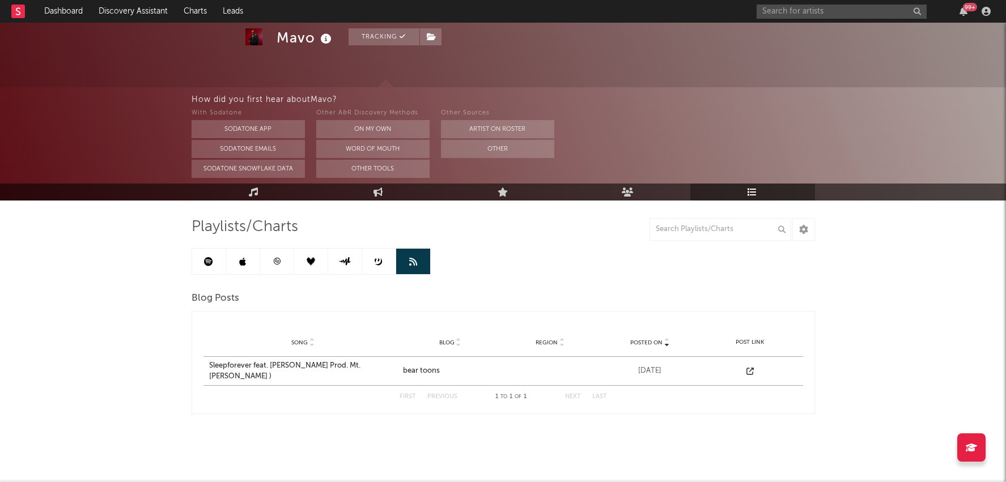
scroll to position [36, 0]
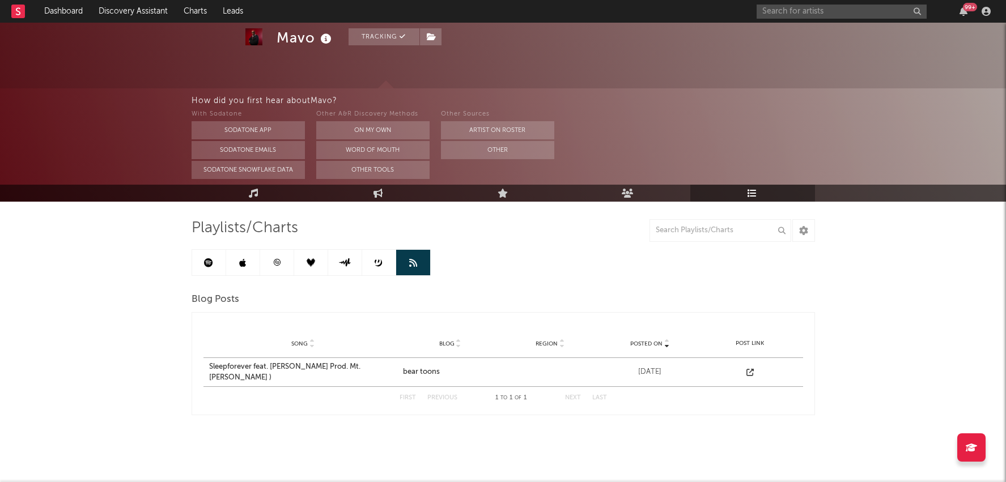
click at [221, 265] on link at bounding box center [209, 262] width 34 height 25
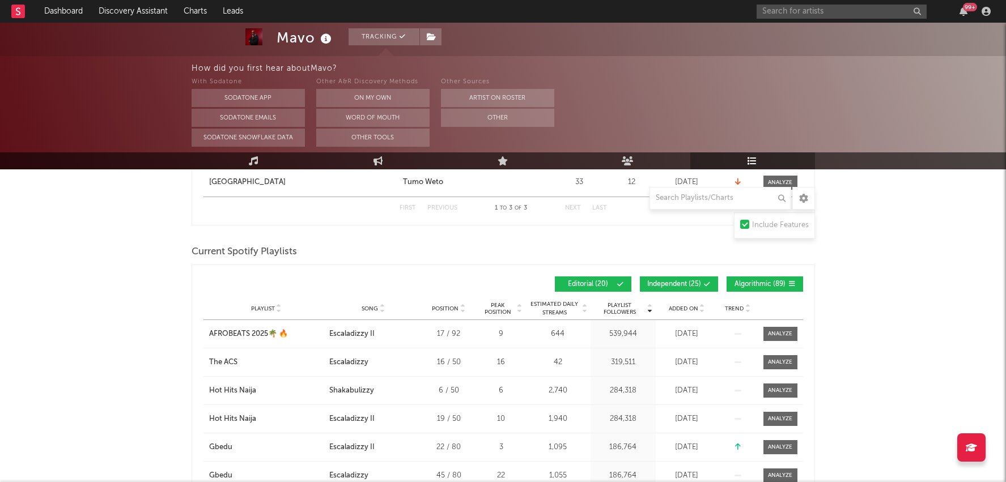
scroll to position [527, 0]
click at [369, 164] on link "Engagement" at bounding box center [378, 160] width 125 height 17
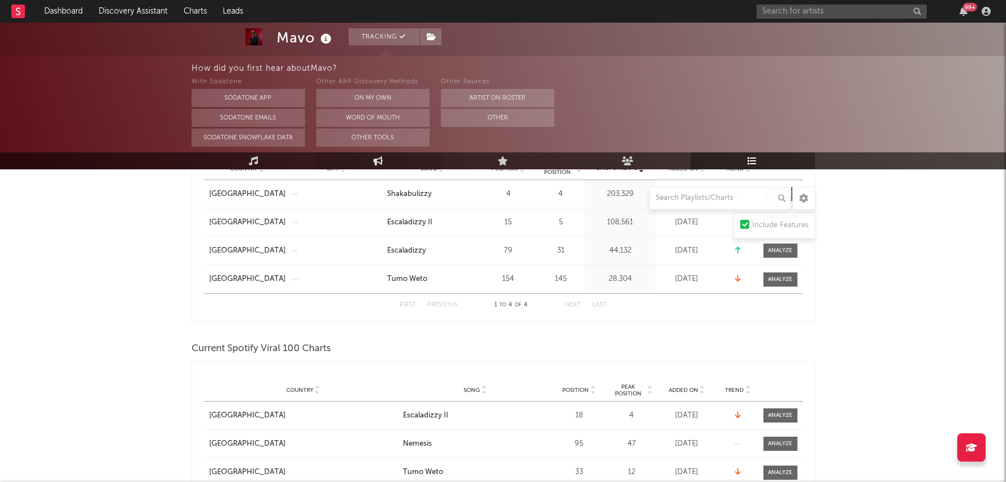
select select "1w"
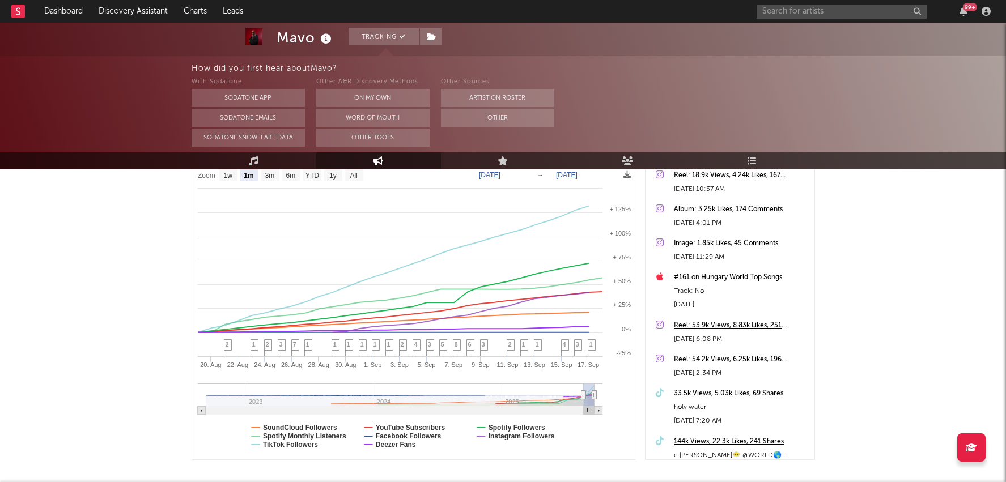
scroll to position [158, 0]
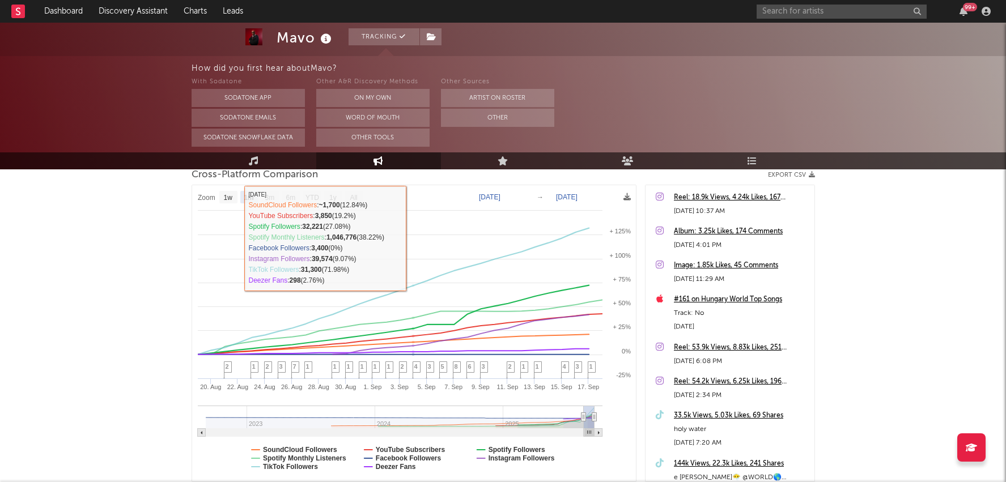
click at [289, 195] on text "6m" at bounding box center [291, 198] width 10 height 8
select select "6m"
type input "2025-03-18"
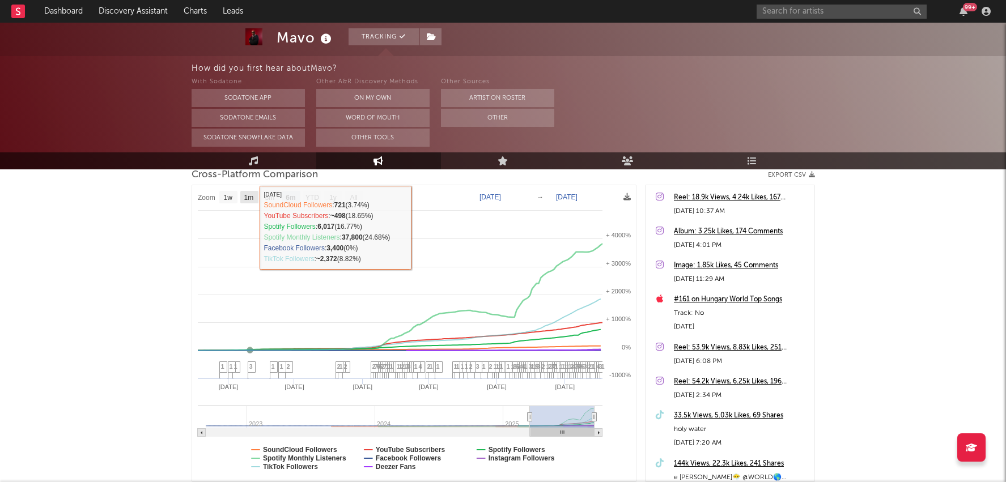
click at [250, 191] on rect at bounding box center [249, 197] width 18 height 12
select select "1m"
type input "2025-08-18"
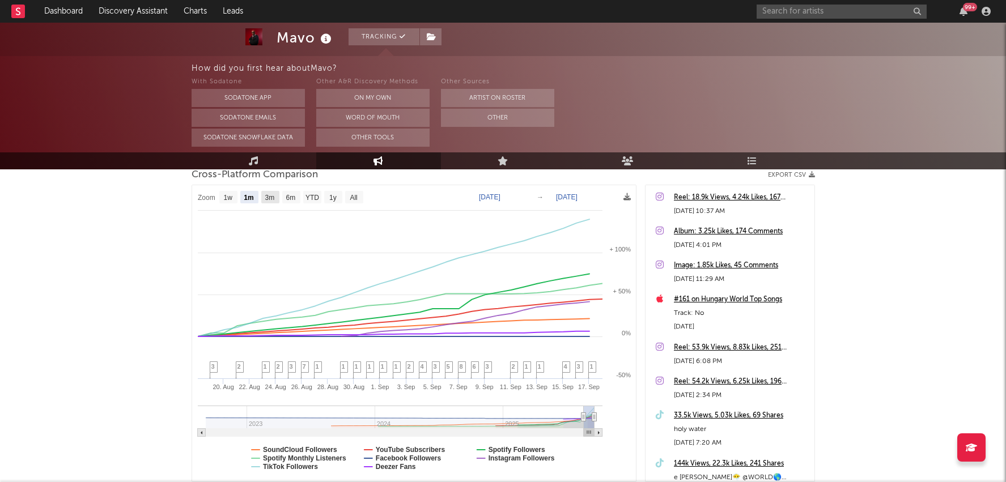
click at [273, 195] on text "3m" at bounding box center [270, 198] width 10 height 8
select select "3m"
type input "2025-06-18"
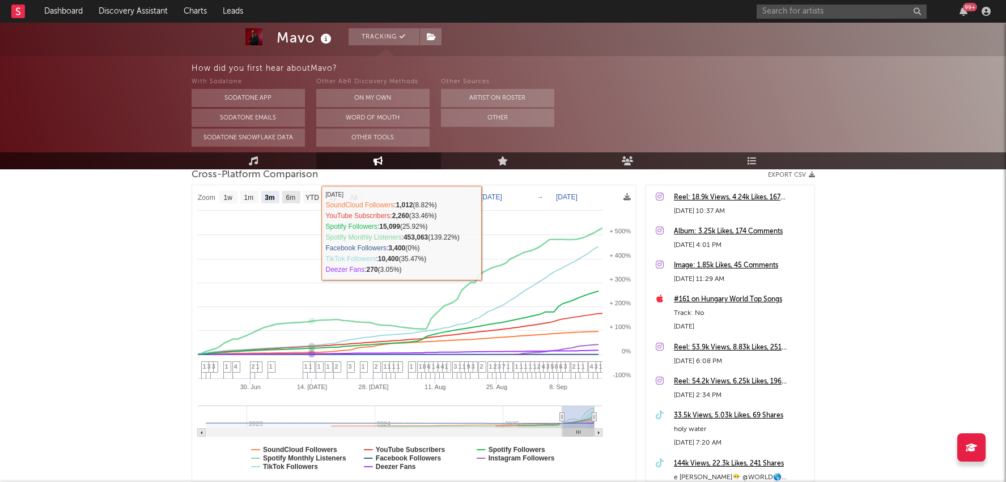
click at [291, 197] on text "6m" at bounding box center [291, 198] width 10 height 8
select select "6m"
type input "2025-03-18"
select select "6m"
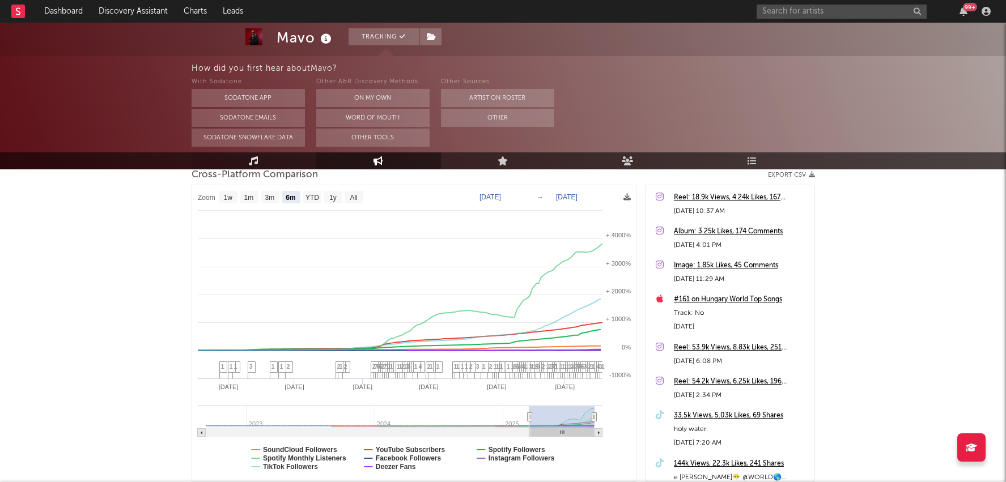
click at [247, 163] on link "Music" at bounding box center [253, 160] width 125 height 17
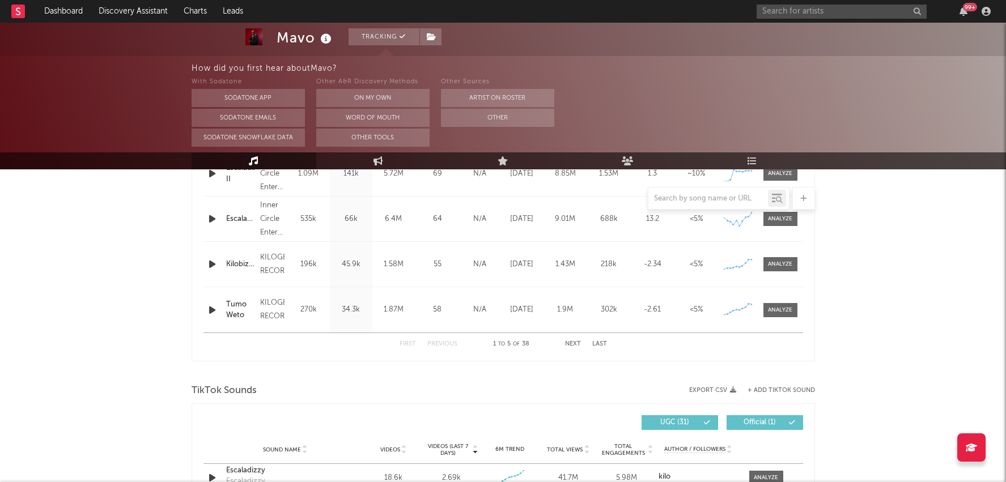
select select "1w"
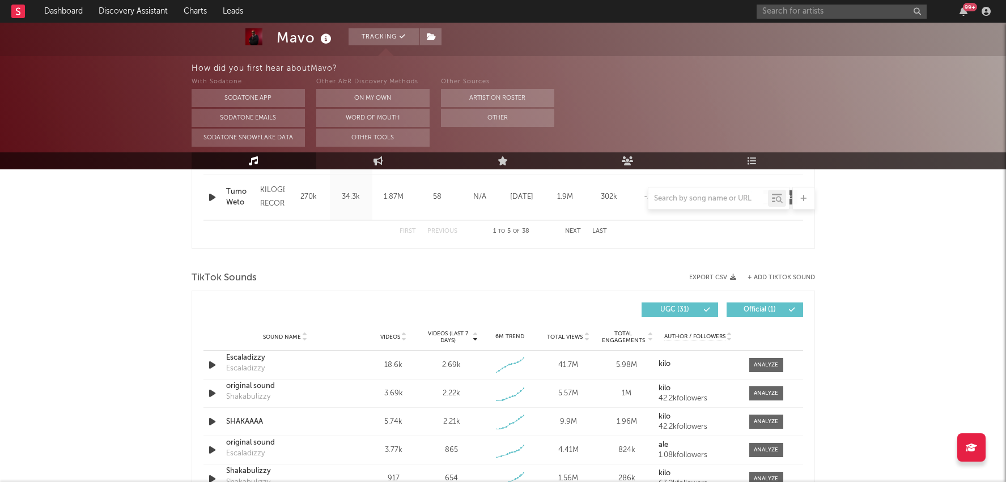
scroll to position [693, 0]
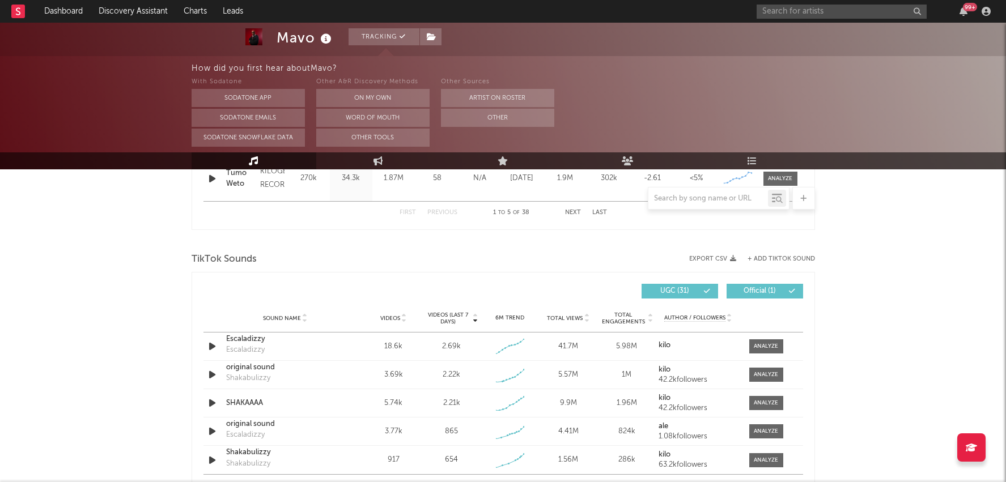
click at [391, 317] on span "Videos" at bounding box center [390, 318] width 20 height 7
click at [773, 343] on div at bounding box center [765, 346] width 24 height 8
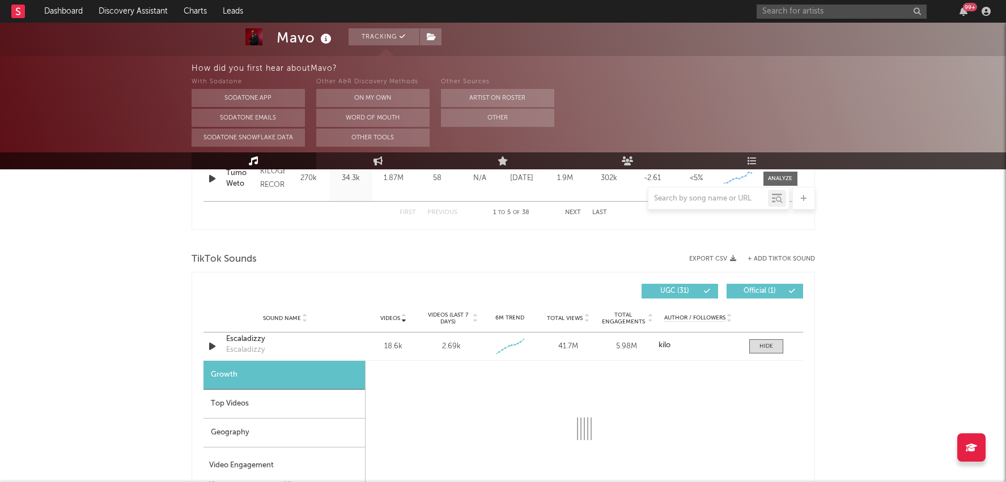
scroll to position [859, 0]
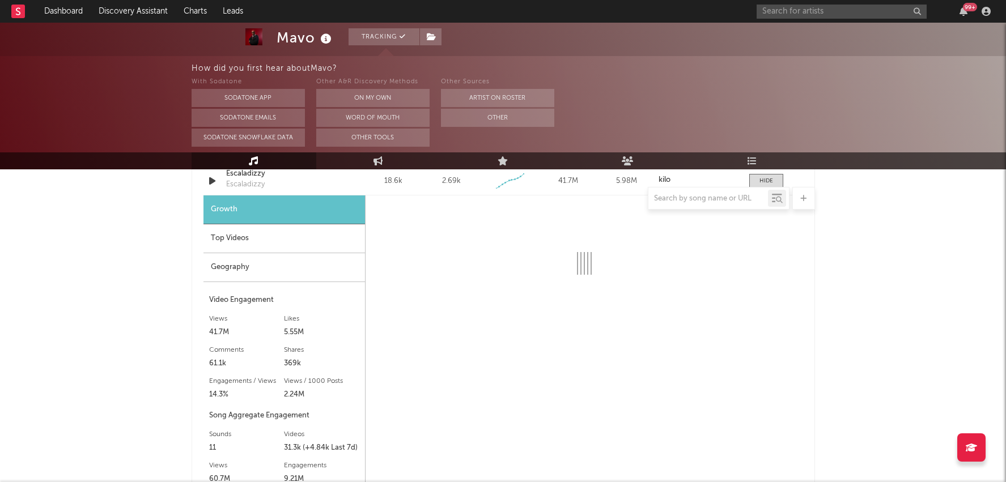
select select "1w"
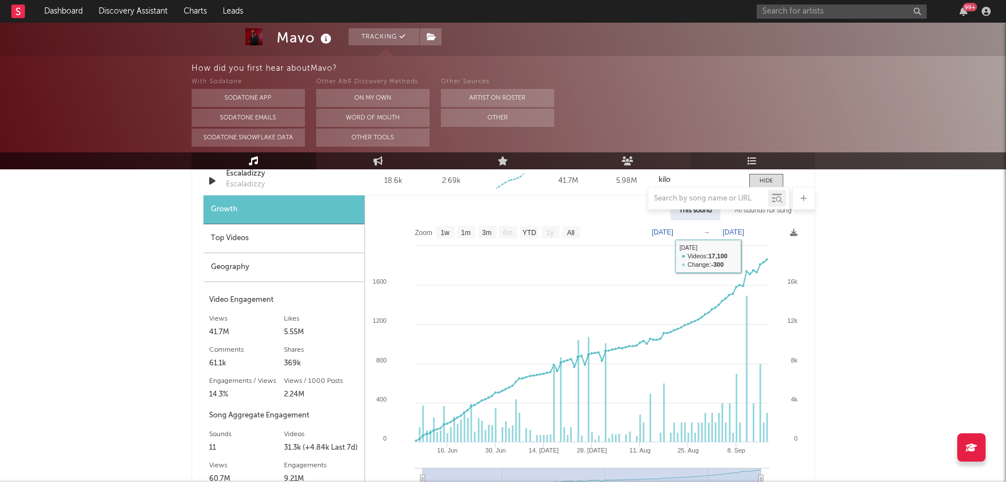
click at [761, 162] on link "Playlists/Charts" at bounding box center [752, 160] width 125 height 17
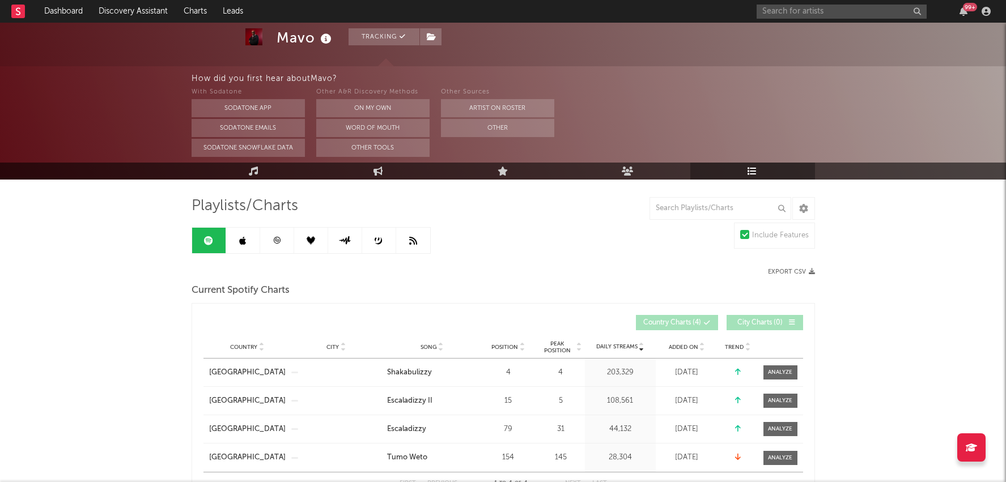
click at [414, 244] on icon at bounding box center [413, 240] width 8 height 9
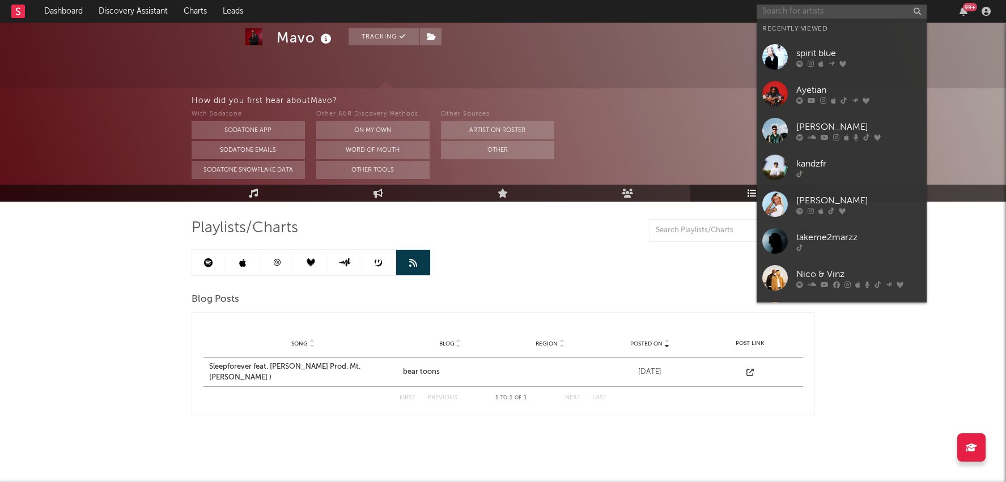
click at [836, 5] on input "text" at bounding box center [841, 12] width 170 height 14
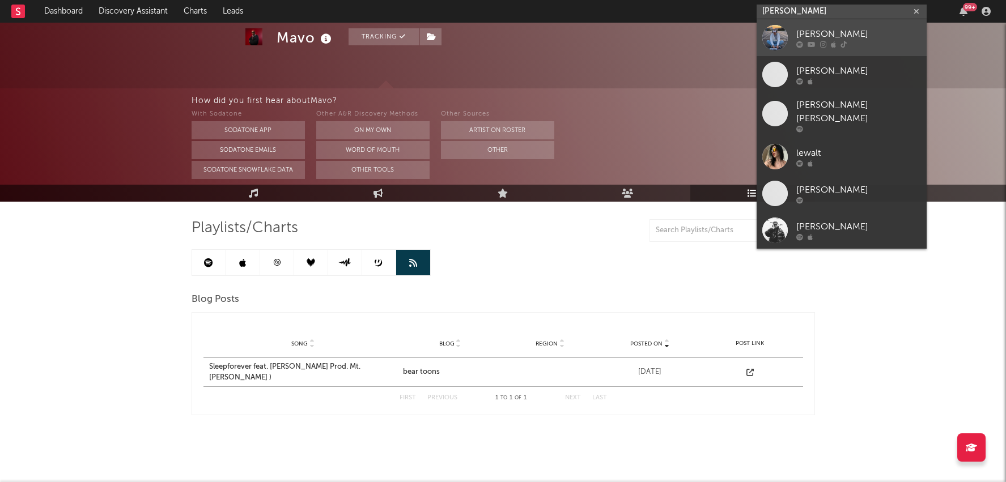
type input "leo walt"
click at [836, 34] on div "[PERSON_NAME]" at bounding box center [858, 34] width 125 height 14
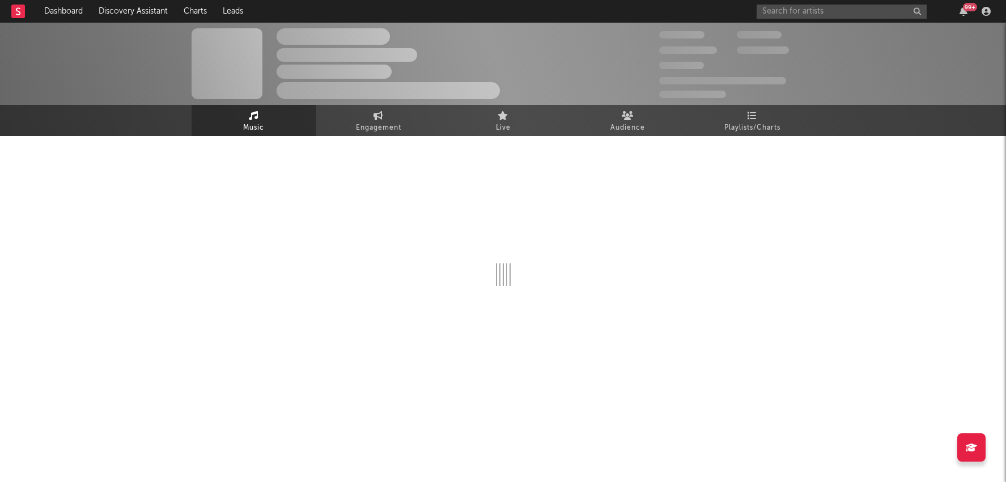
select select "1w"
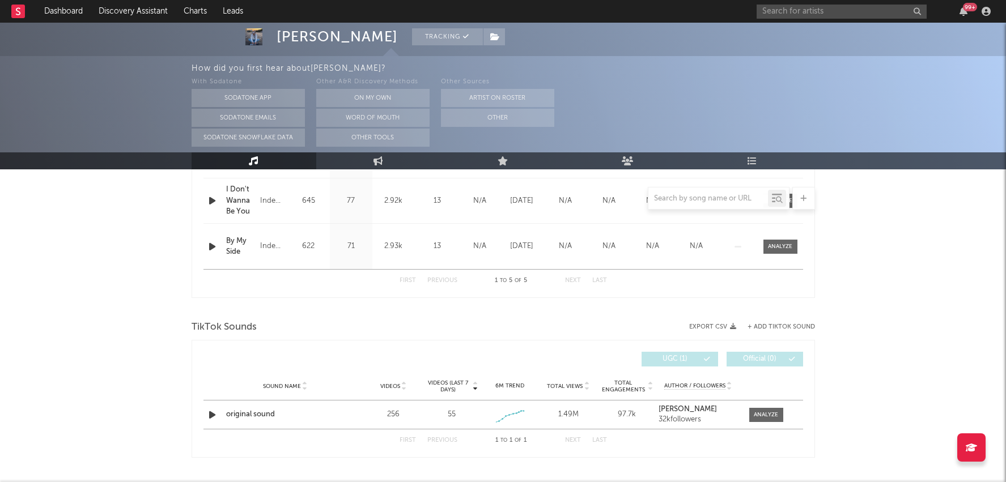
scroll to position [627, 0]
click at [744, 157] on link "Playlists/Charts" at bounding box center [752, 160] width 125 height 17
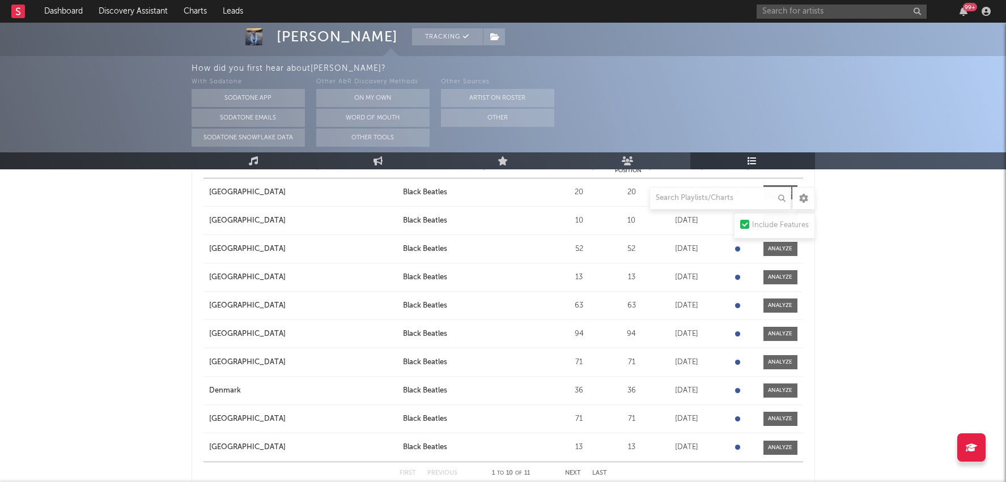
scroll to position [255, 0]
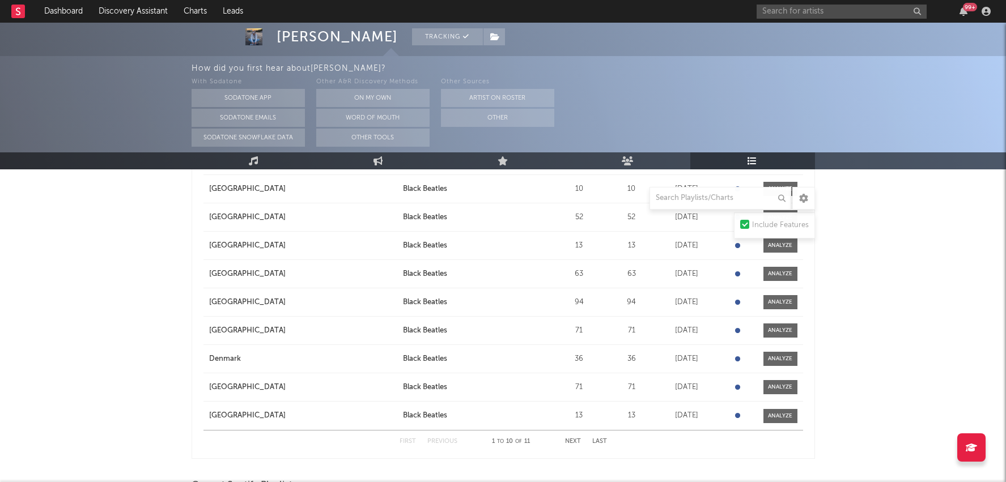
click at [567, 440] on button "Next" at bounding box center [573, 441] width 16 height 6
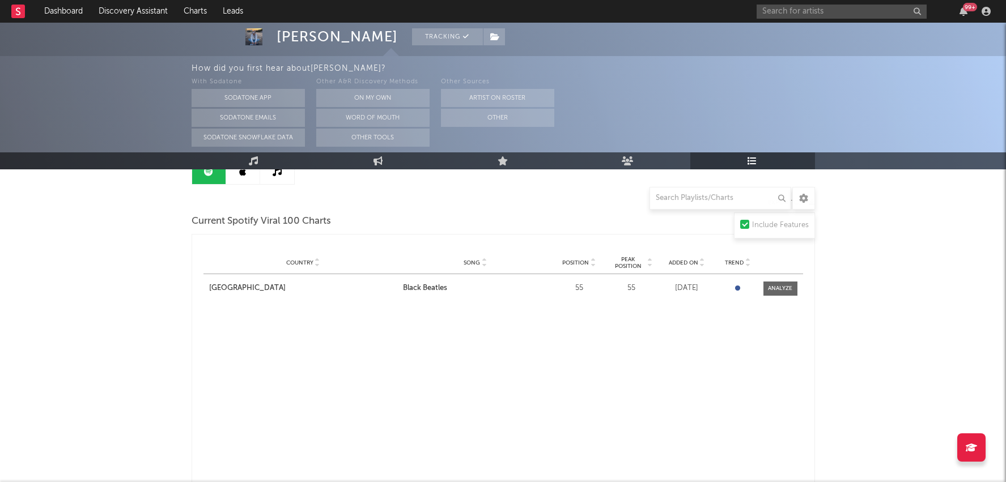
scroll to position [122, 0]
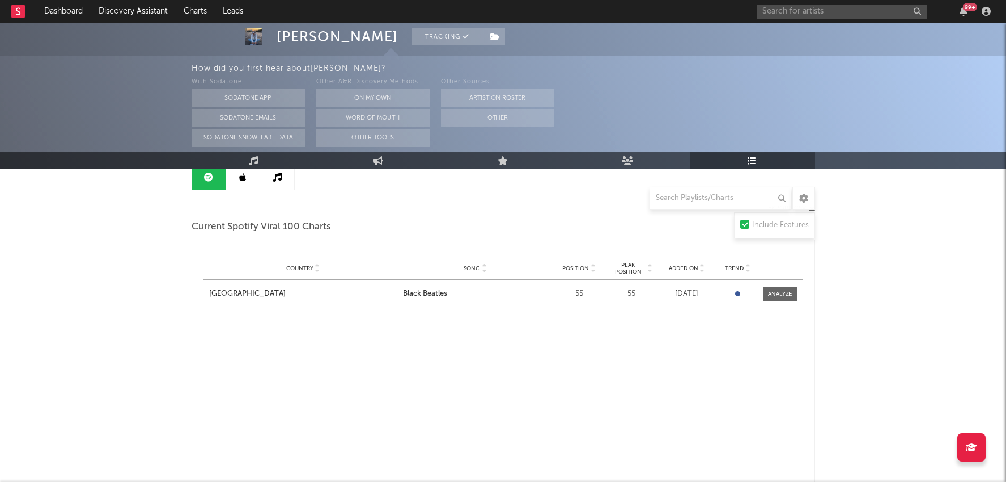
click at [590, 264] on icon at bounding box center [593, 266] width 6 height 5
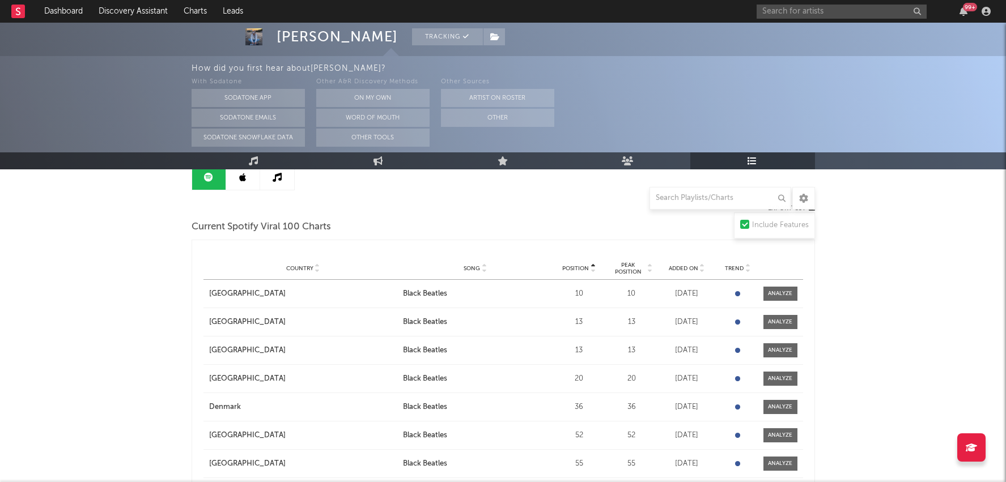
click at [585, 273] on div "Country City Song Position Peak Position Estimated Daily Streams Playlist Follo…" at bounding box center [502, 268] width 599 height 23
click at [585, 269] on span "Position" at bounding box center [575, 268] width 27 height 7
click at [832, 3] on div "99 +" at bounding box center [875, 11] width 238 height 23
click at [240, 182] on link at bounding box center [243, 176] width 34 height 25
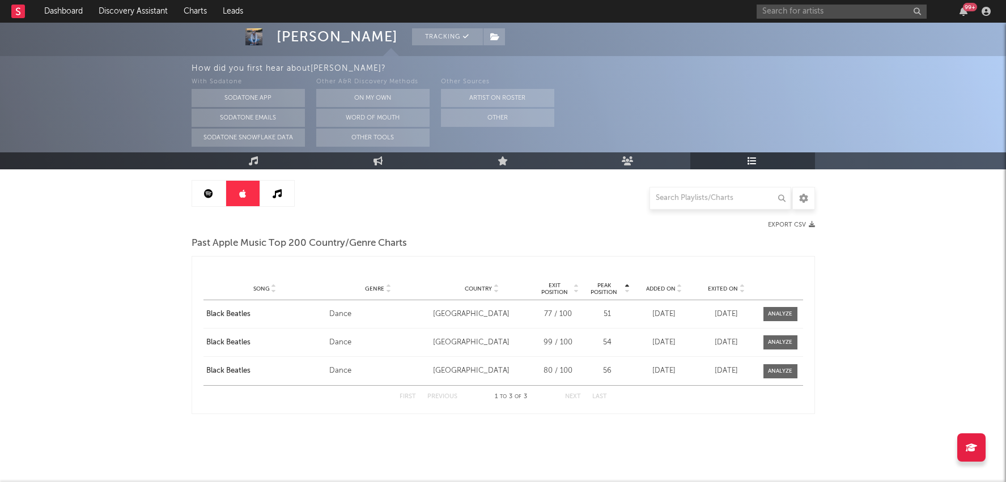
scroll to position [104, 0]
click at [258, 197] on link at bounding box center [243, 194] width 34 height 25
click at [272, 197] on icon at bounding box center [276, 194] width 9 height 9
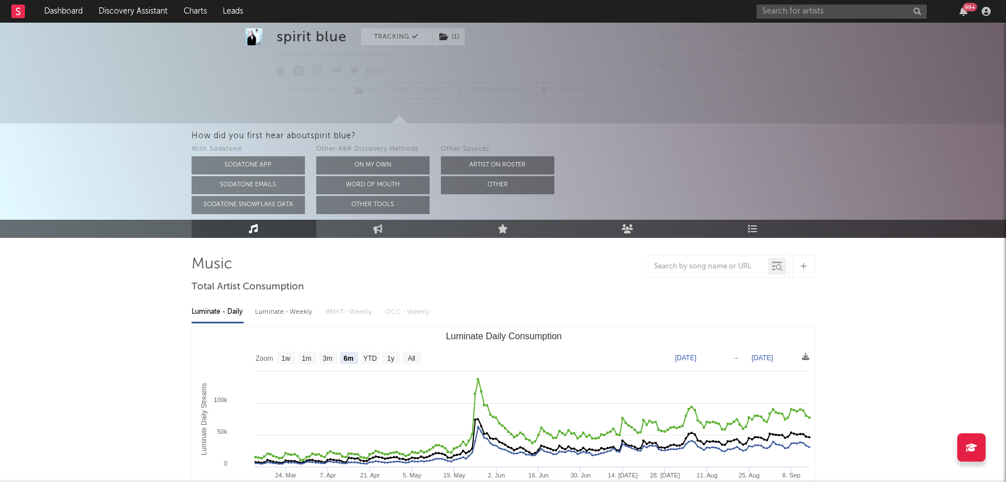
select select "6m"
select select "1w"
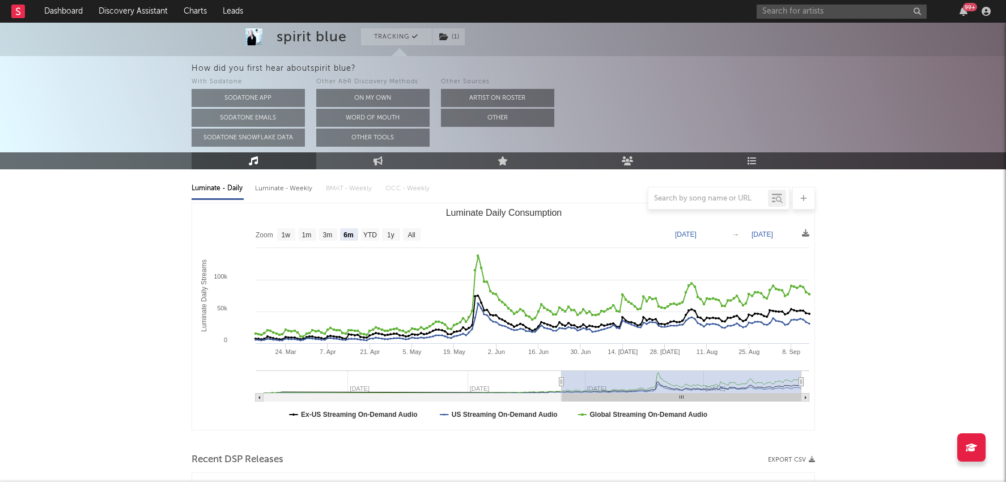
scroll to position [62, 0]
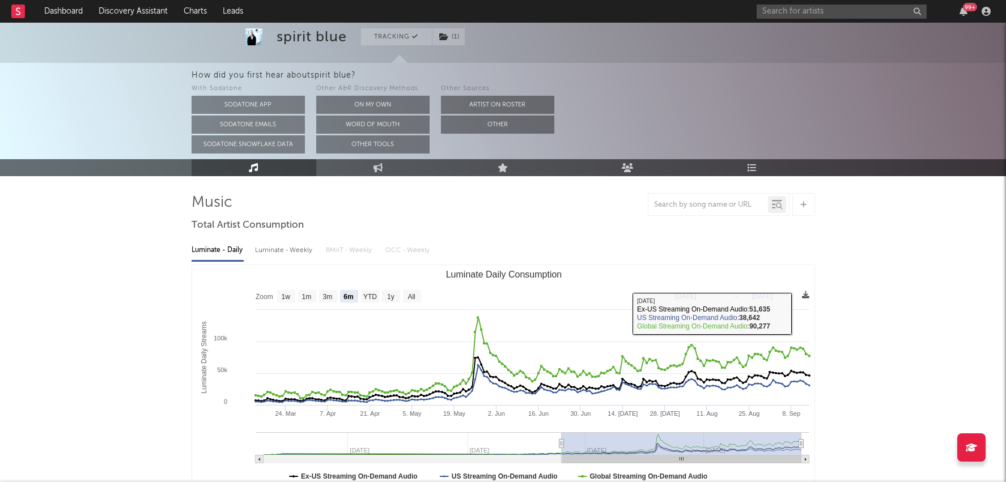
click at [806, 291] on icon at bounding box center [805, 294] width 7 height 7
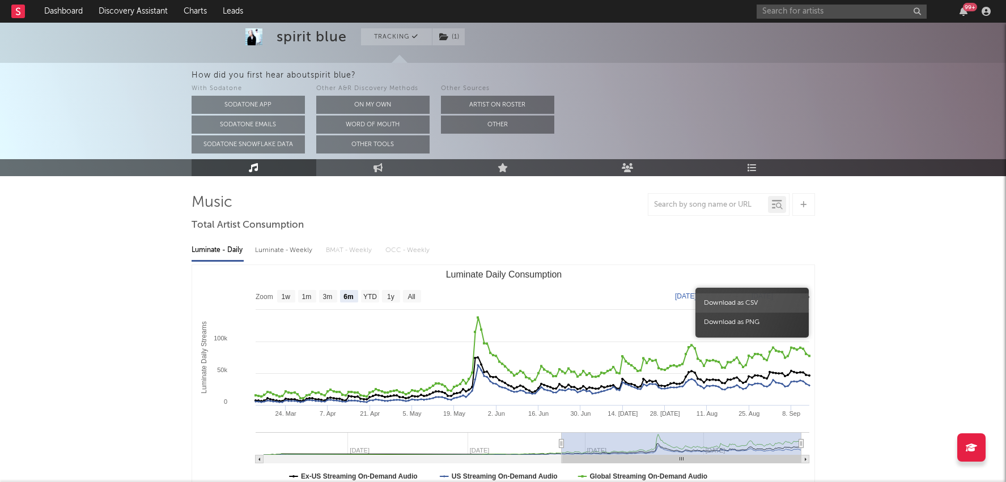
click at [786, 306] on span "Download as CSV" at bounding box center [751, 302] width 113 height 19
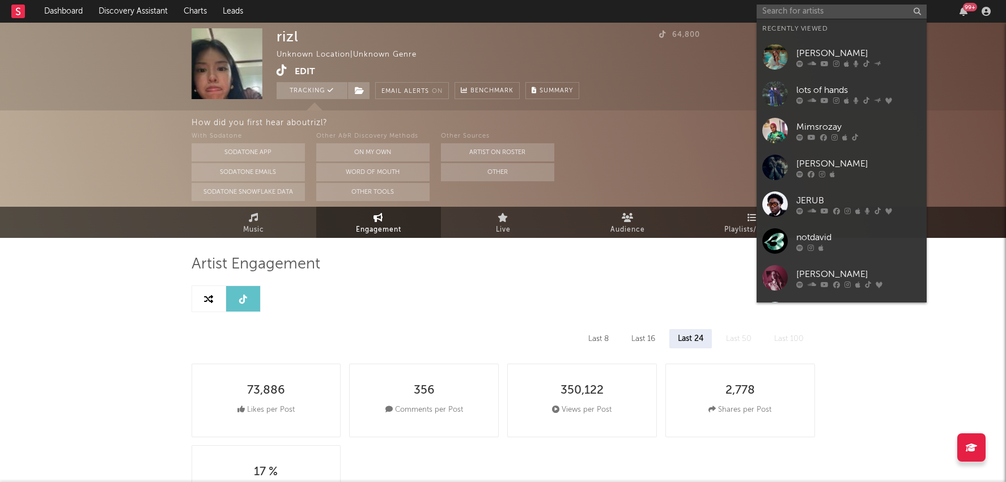
select select "1w"
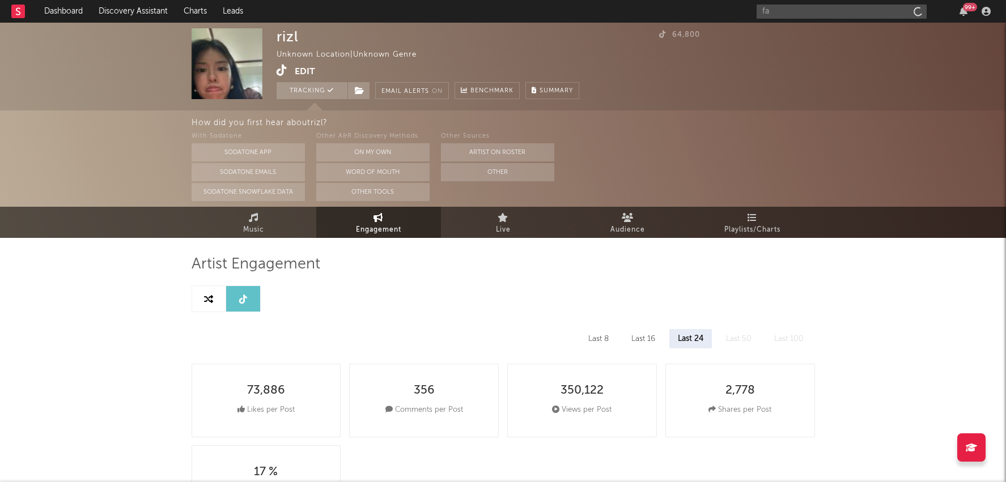
type input "f"
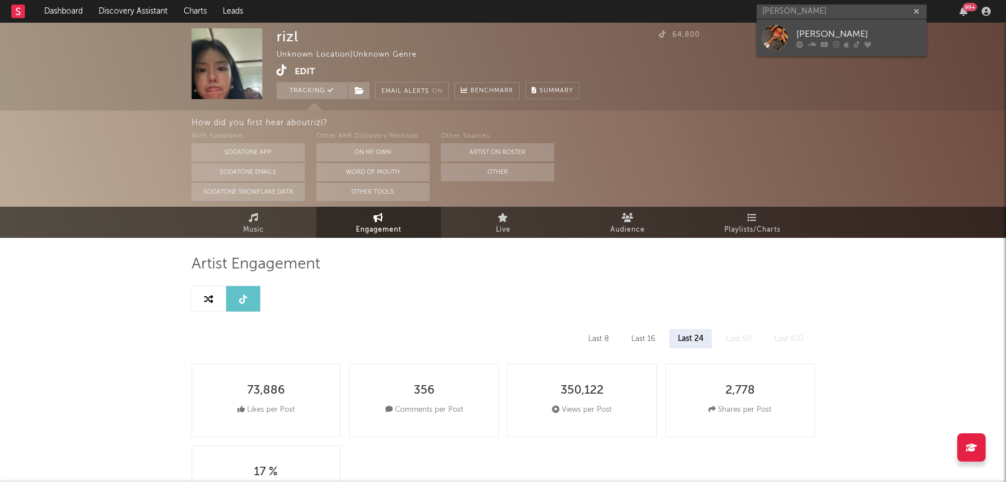
type input "skye newman"
click at [818, 29] on div "Skye Newman" at bounding box center [858, 34] width 125 height 14
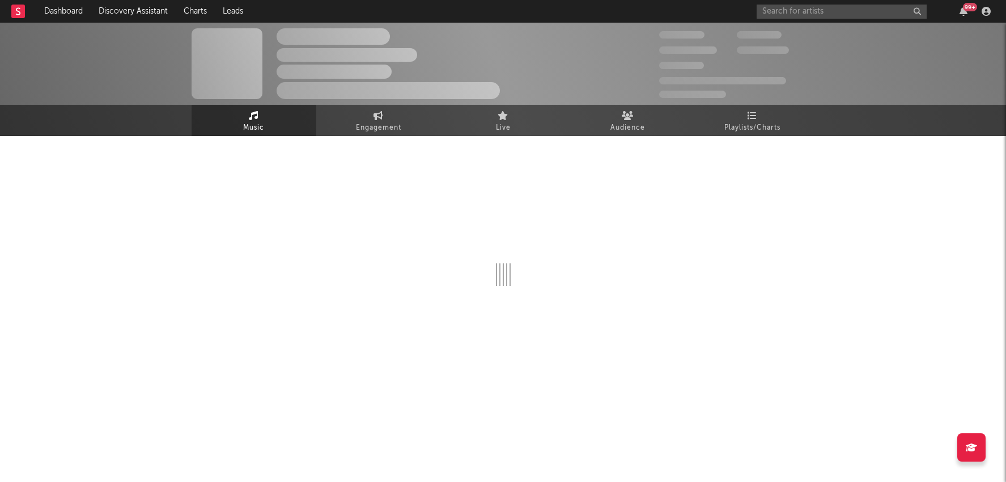
select select "6m"
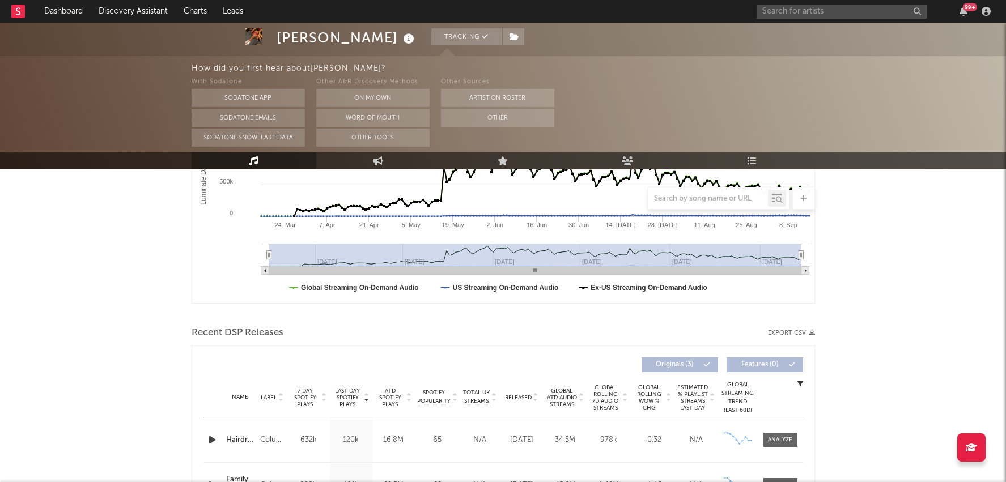
scroll to position [316, 0]
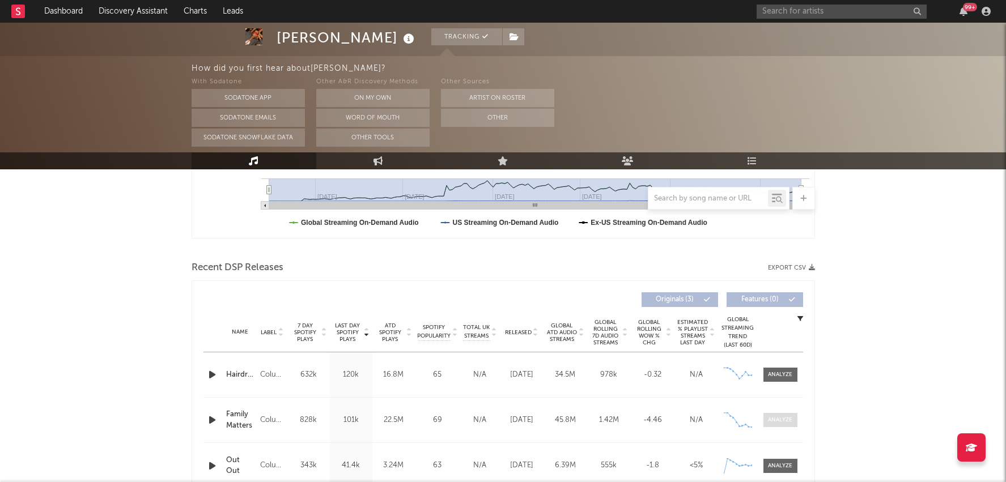
click at [783, 418] on div at bounding box center [780, 420] width 24 height 8
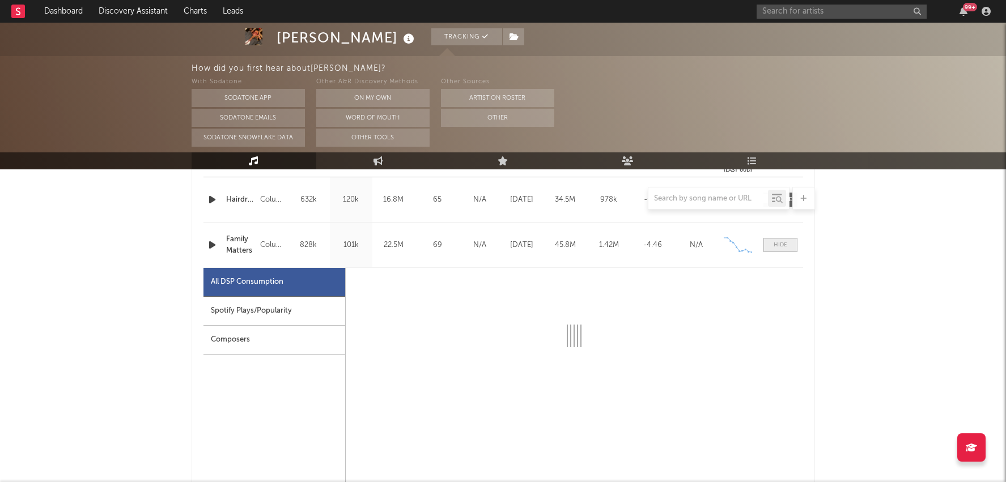
scroll to position [525, 0]
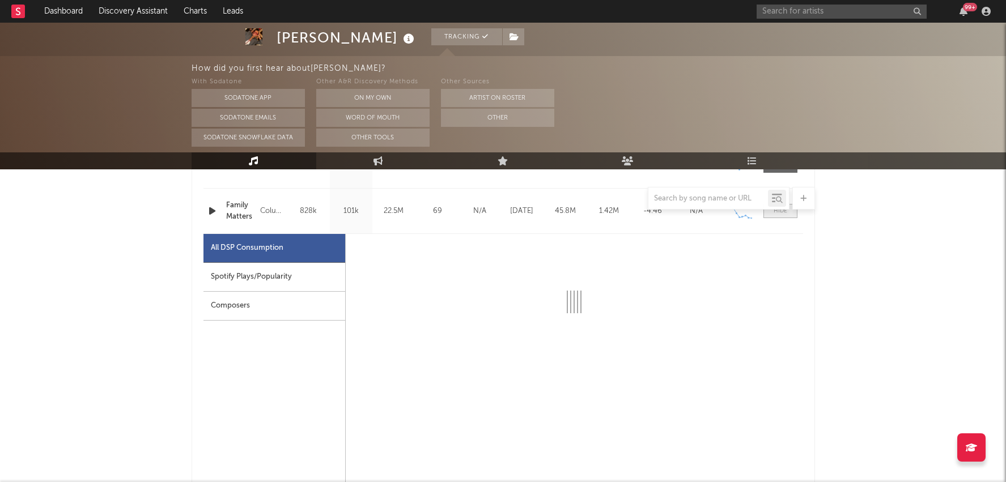
select select "1w"
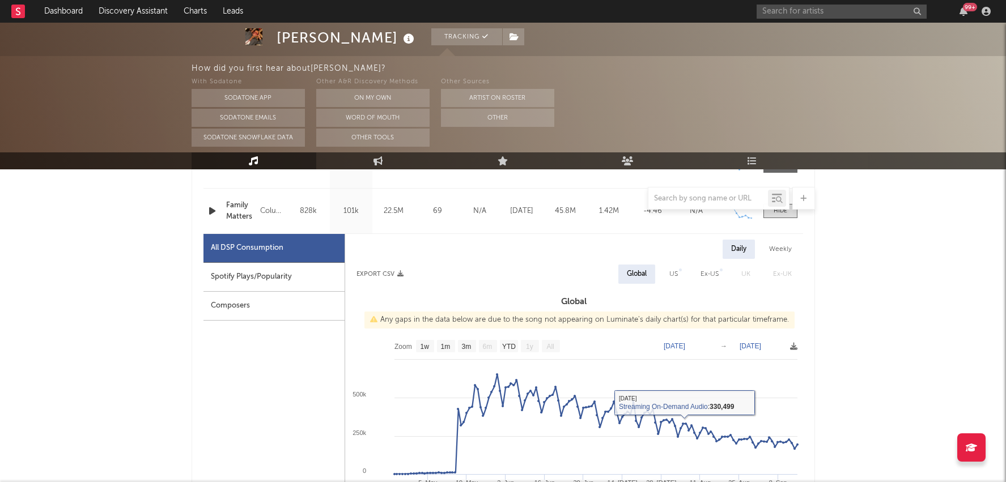
click at [280, 283] on div "Spotify Plays/Popularity" at bounding box center [273, 277] width 141 height 29
select select "1w"
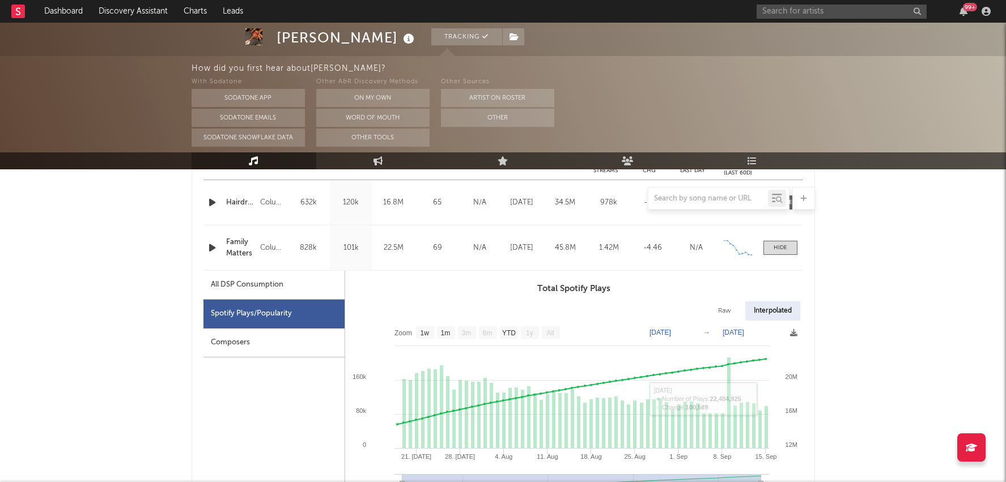
scroll to position [480, 0]
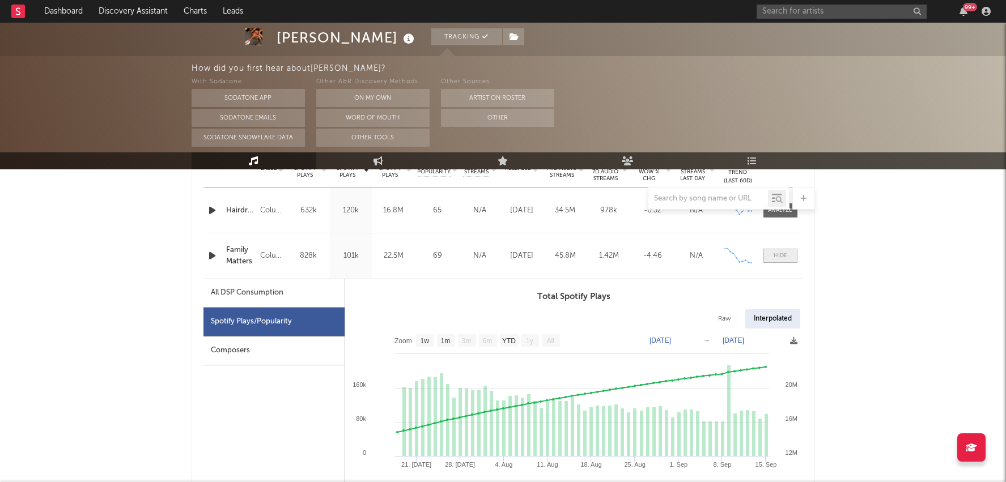
click at [777, 254] on div at bounding box center [780, 256] width 14 height 8
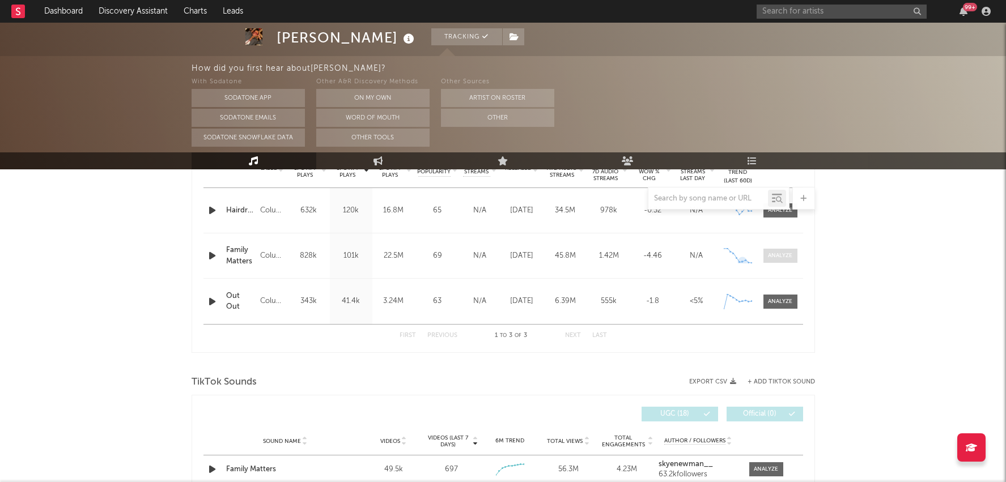
click at [784, 249] on span at bounding box center [780, 256] width 34 height 14
select select "1w"
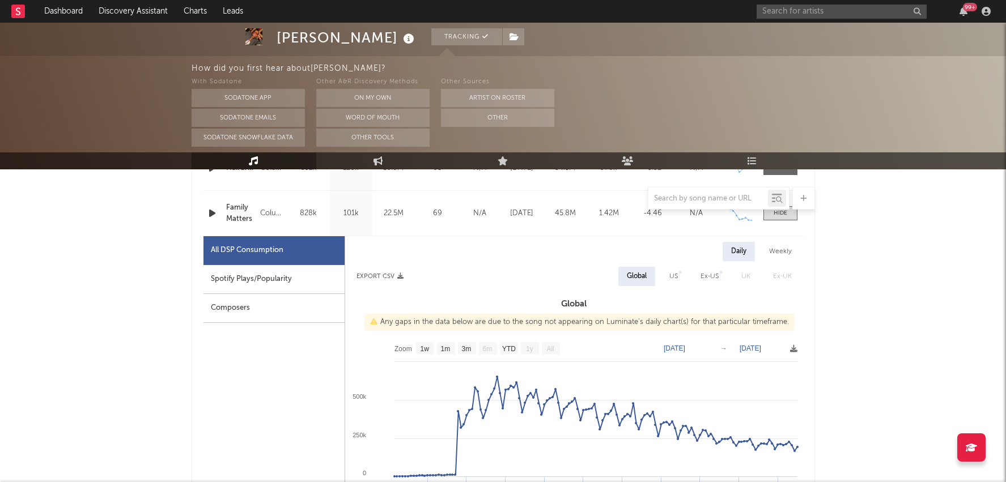
scroll to position [529, 0]
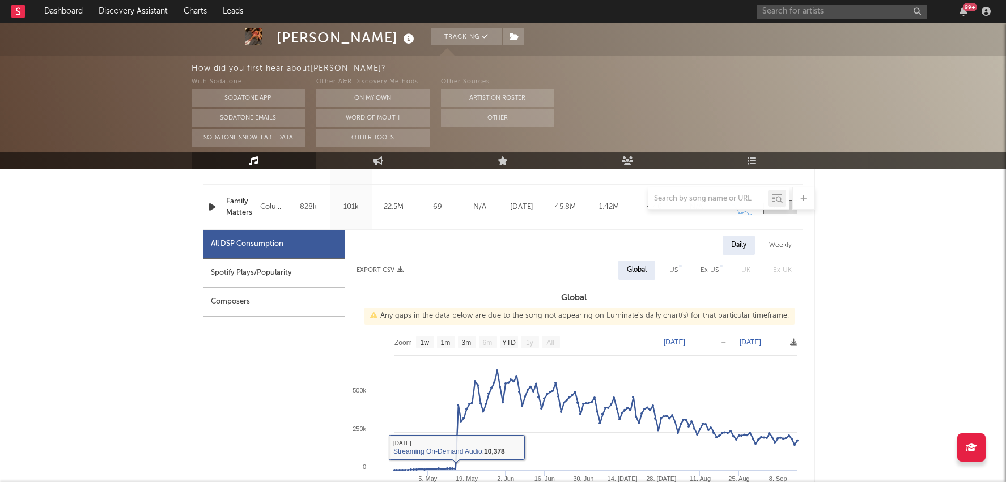
click at [284, 267] on div "Spotify Plays/Popularity" at bounding box center [273, 273] width 141 height 29
select select "1w"
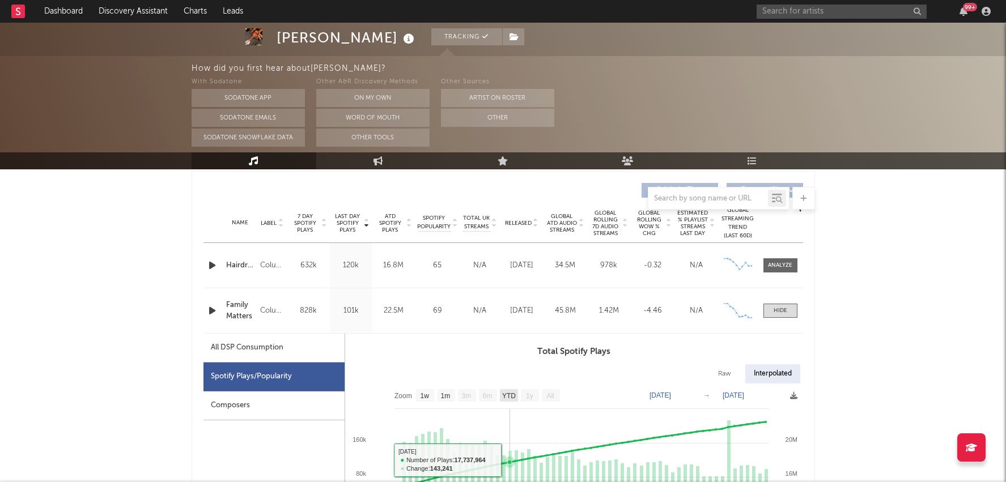
scroll to position [423, 0]
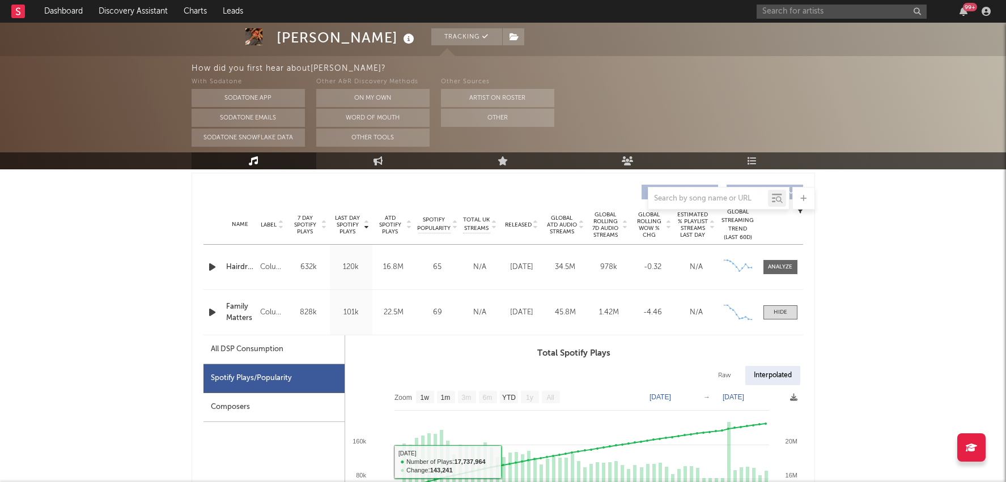
click at [301, 350] on div "All DSP Consumption" at bounding box center [273, 349] width 141 height 29
select select "1w"
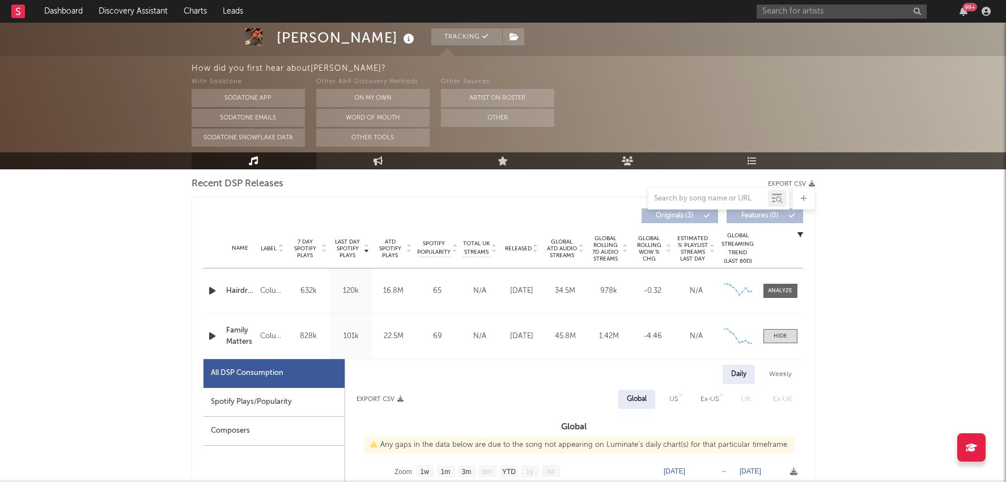
scroll to position [415, 0]
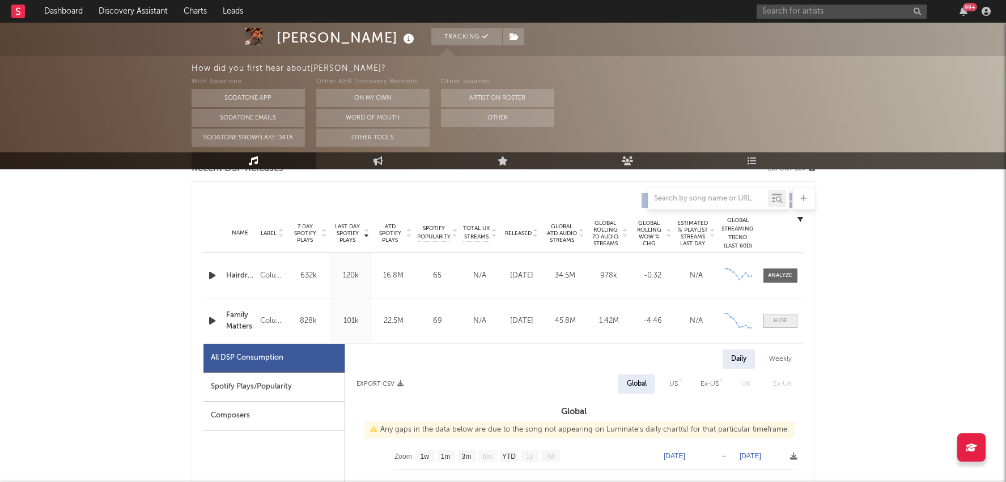
click at [780, 321] on div at bounding box center [780, 321] width 14 height 8
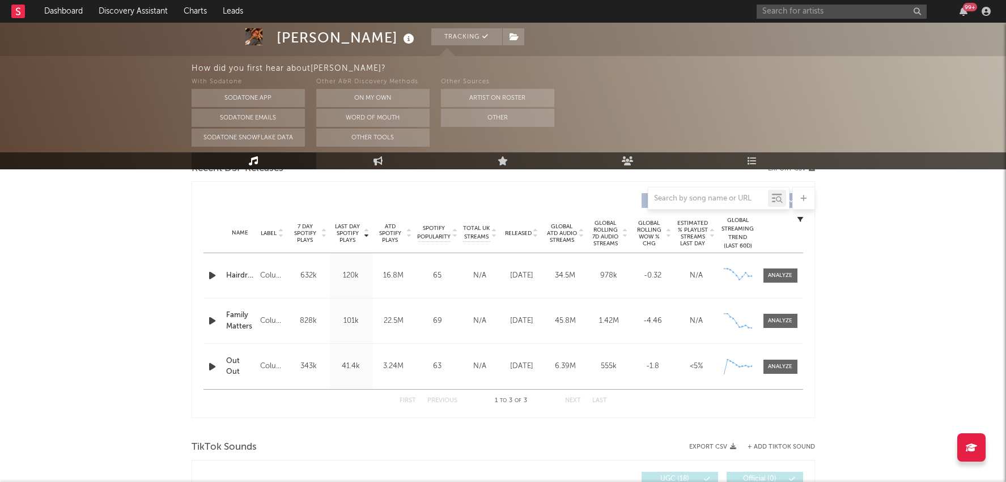
click at [783, 285] on div "Name Hairdresser Copyright (P) 2025 Skye Newman Label Columbia Album Names Hair…" at bounding box center [502, 275] width 599 height 45
click at [781, 265] on div "Name Hairdresser Copyright (P) 2025 Skye Newman Label Columbia Album Names Hair…" at bounding box center [502, 275] width 599 height 45
click at [777, 270] on span at bounding box center [780, 276] width 34 height 14
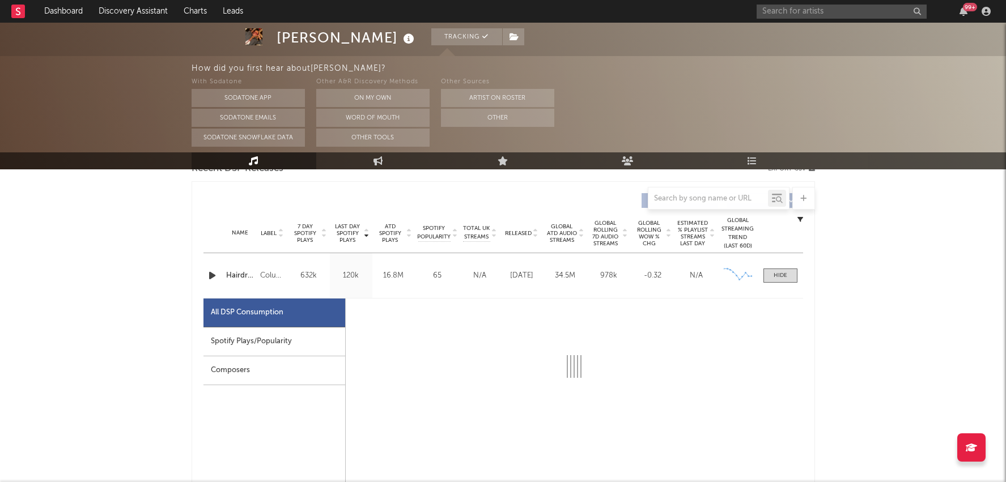
select select "6m"
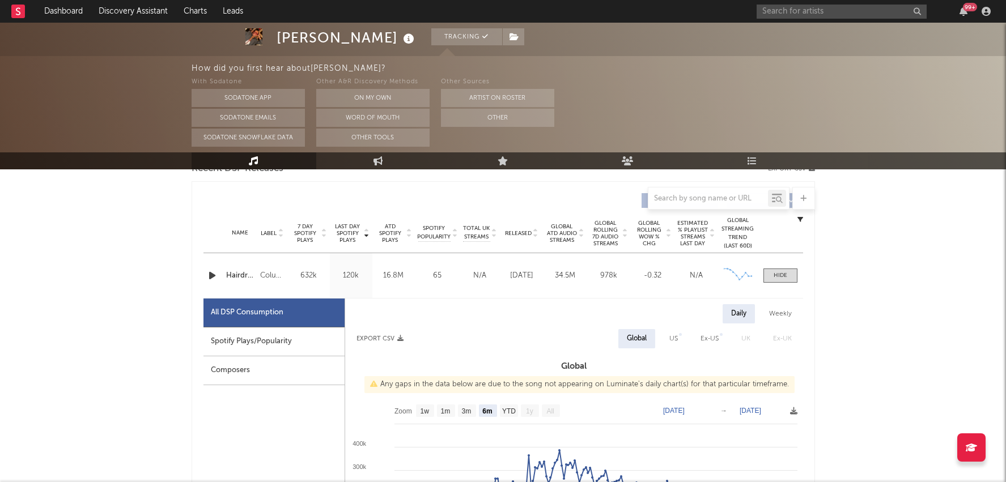
click at [283, 339] on div "Spotify Plays/Popularity" at bounding box center [273, 341] width 141 height 29
select select "1w"
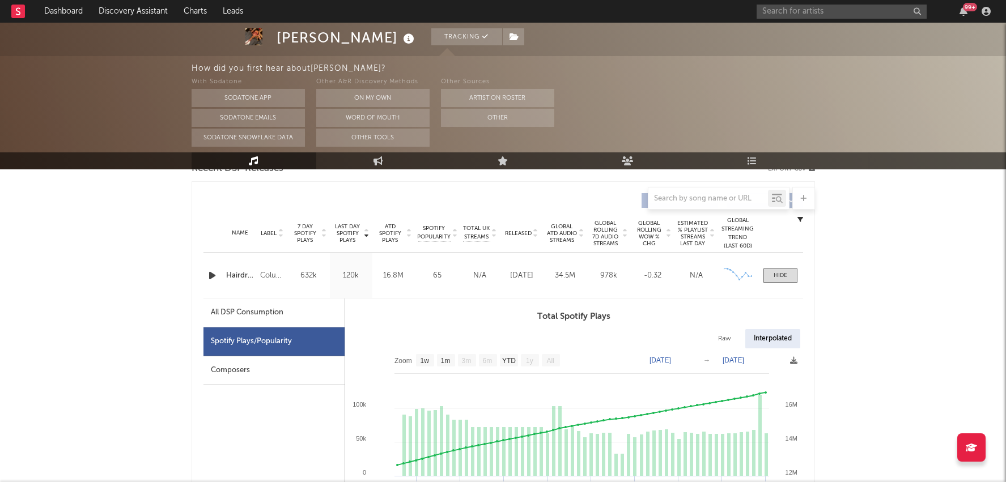
click at [267, 319] on div "All DSP Consumption" at bounding box center [273, 313] width 141 height 29
select select "6m"
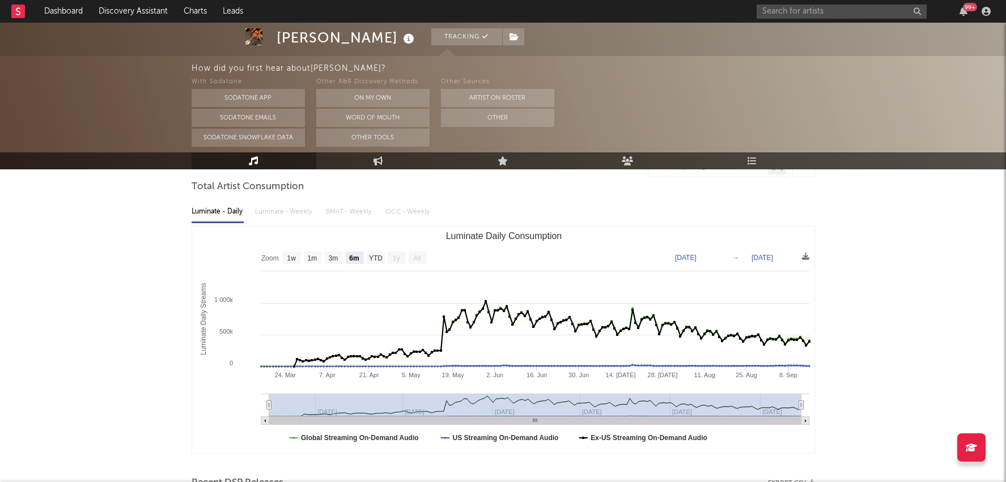
scroll to position [0, 0]
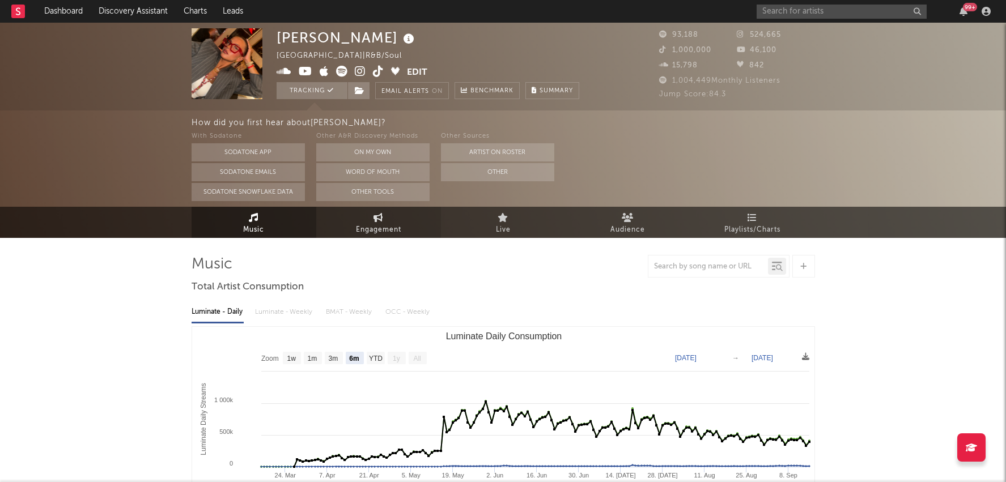
click at [380, 222] on link "Engagement" at bounding box center [378, 222] width 125 height 31
select select "1w"
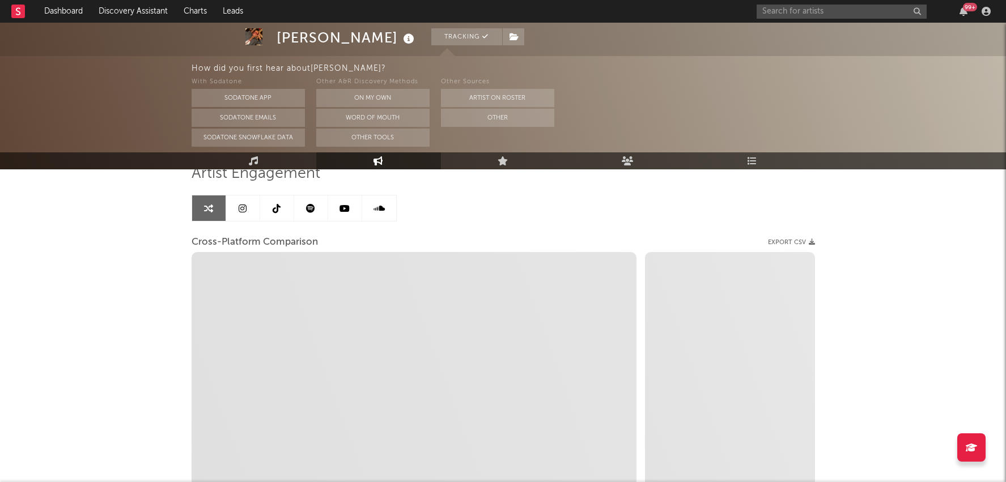
scroll to position [100, 0]
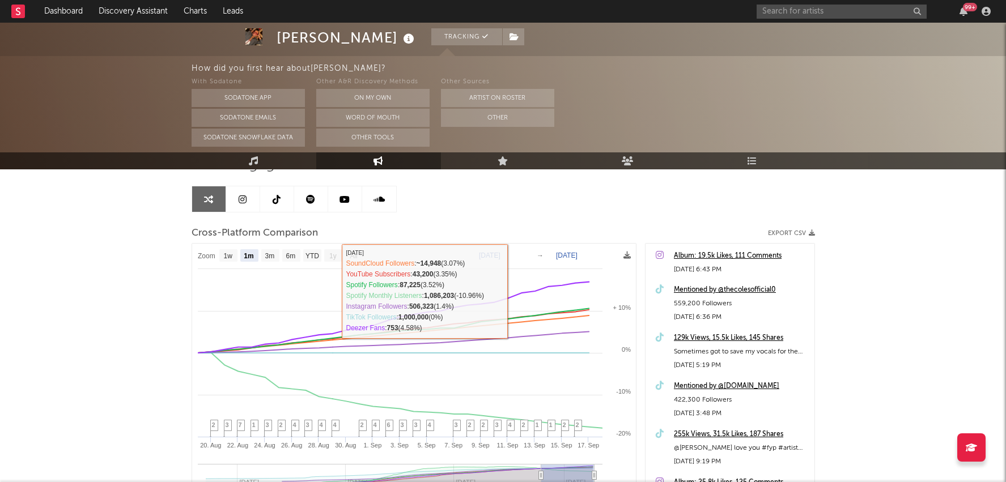
click at [327, 253] on rect at bounding box center [333, 255] width 18 height 12
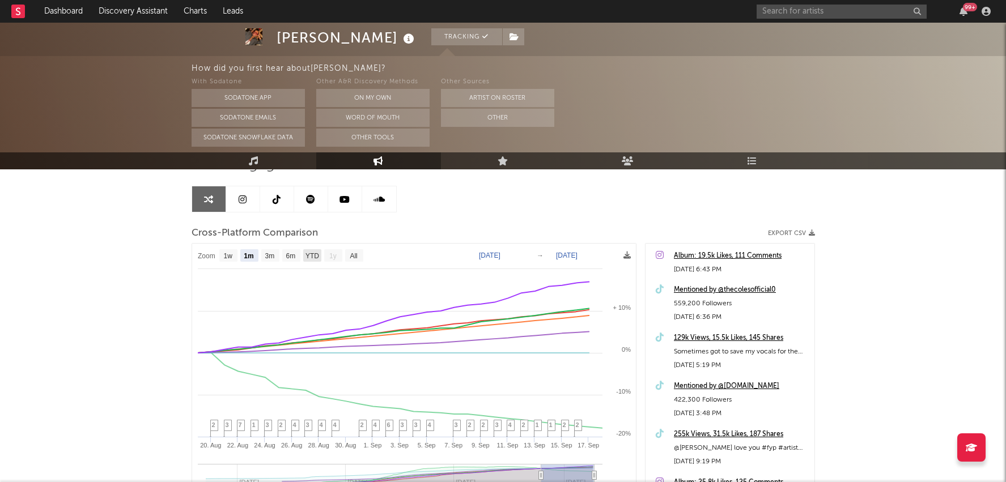
click at [315, 254] on text "YTD" at bounding box center [312, 256] width 14 height 8
select select "YTD"
type input "2025-02-11"
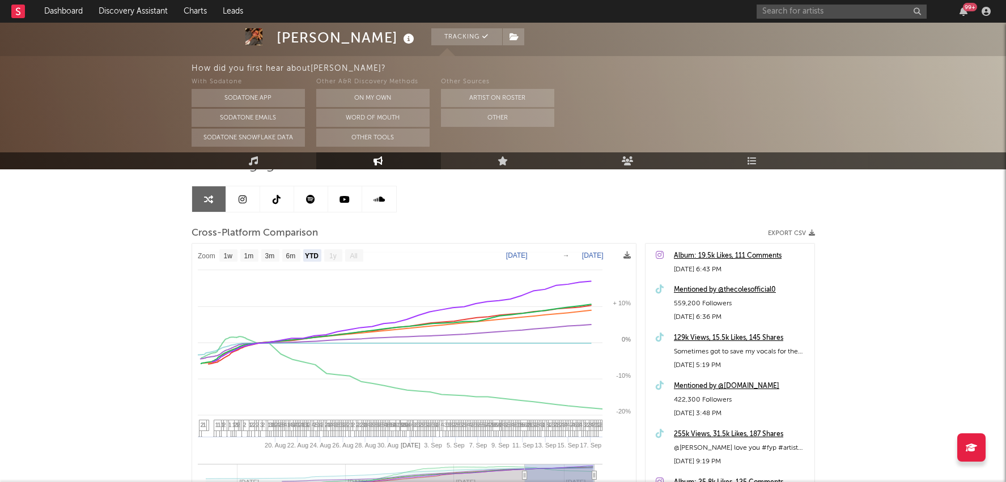
select select "All"
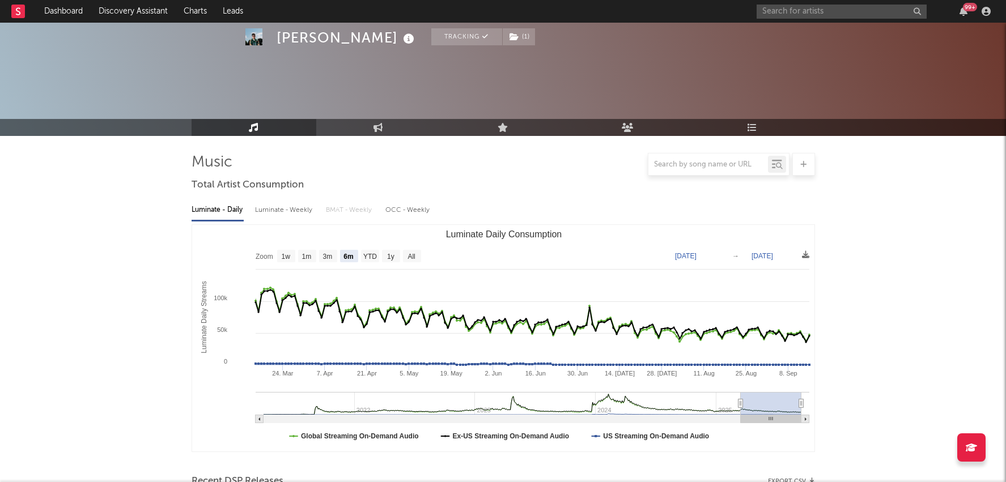
select select "6m"
